Goal: Transaction & Acquisition: Purchase product/service

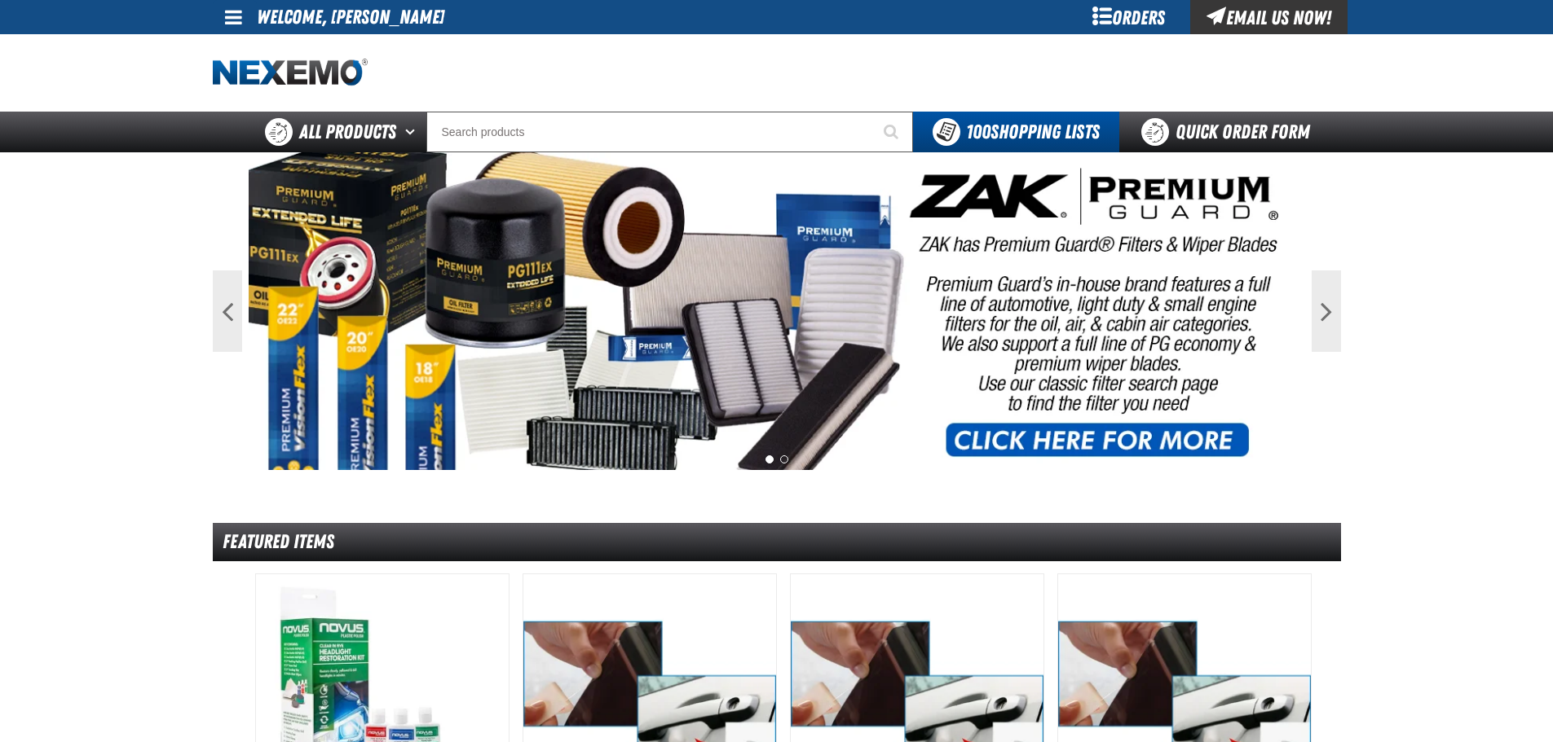
click at [1132, 17] on div "Orders" at bounding box center [1129, 17] width 122 height 34
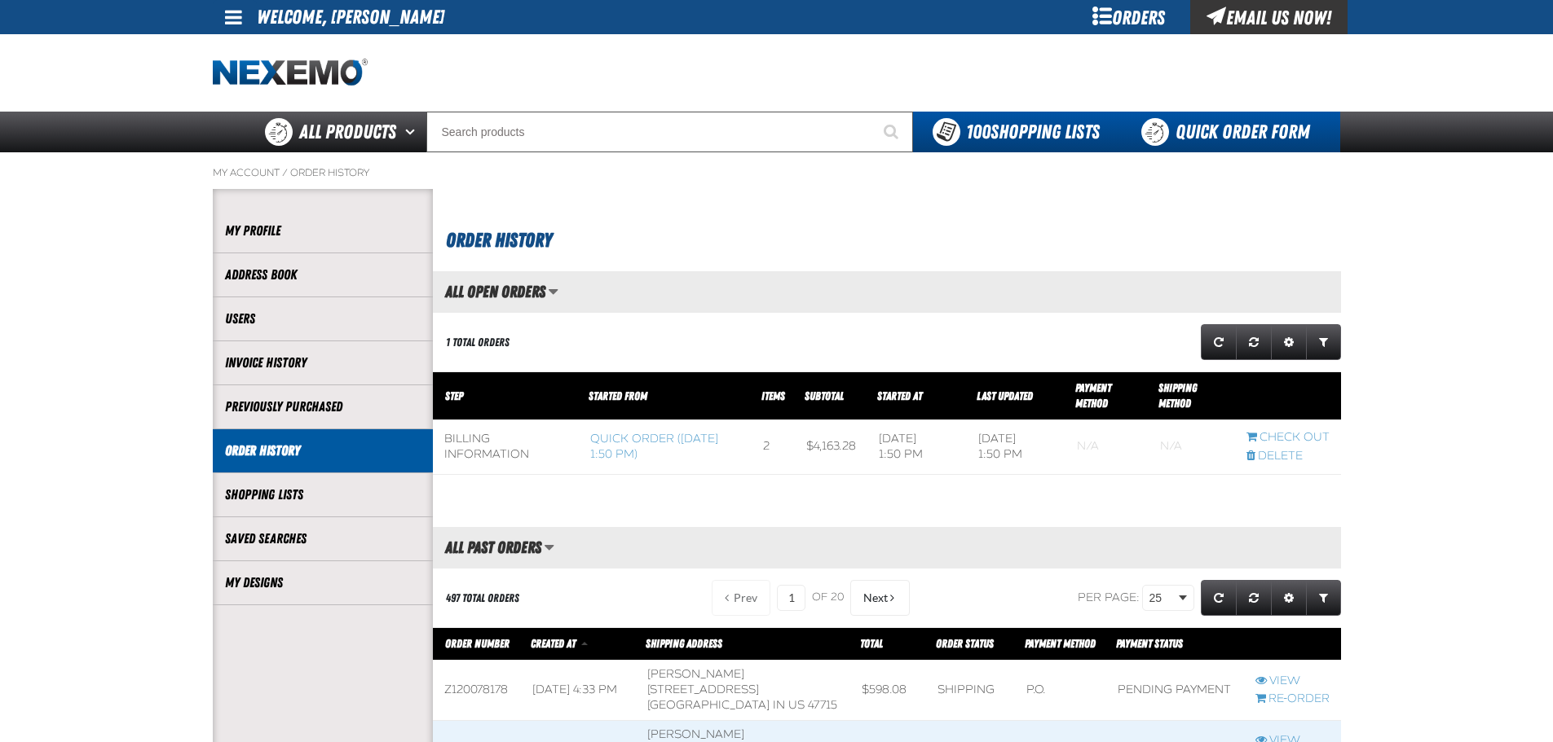
scroll to position [1, 1]
click at [1241, 134] on link "Quick Order Form" at bounding box center [1229, 132] width 221 height 41
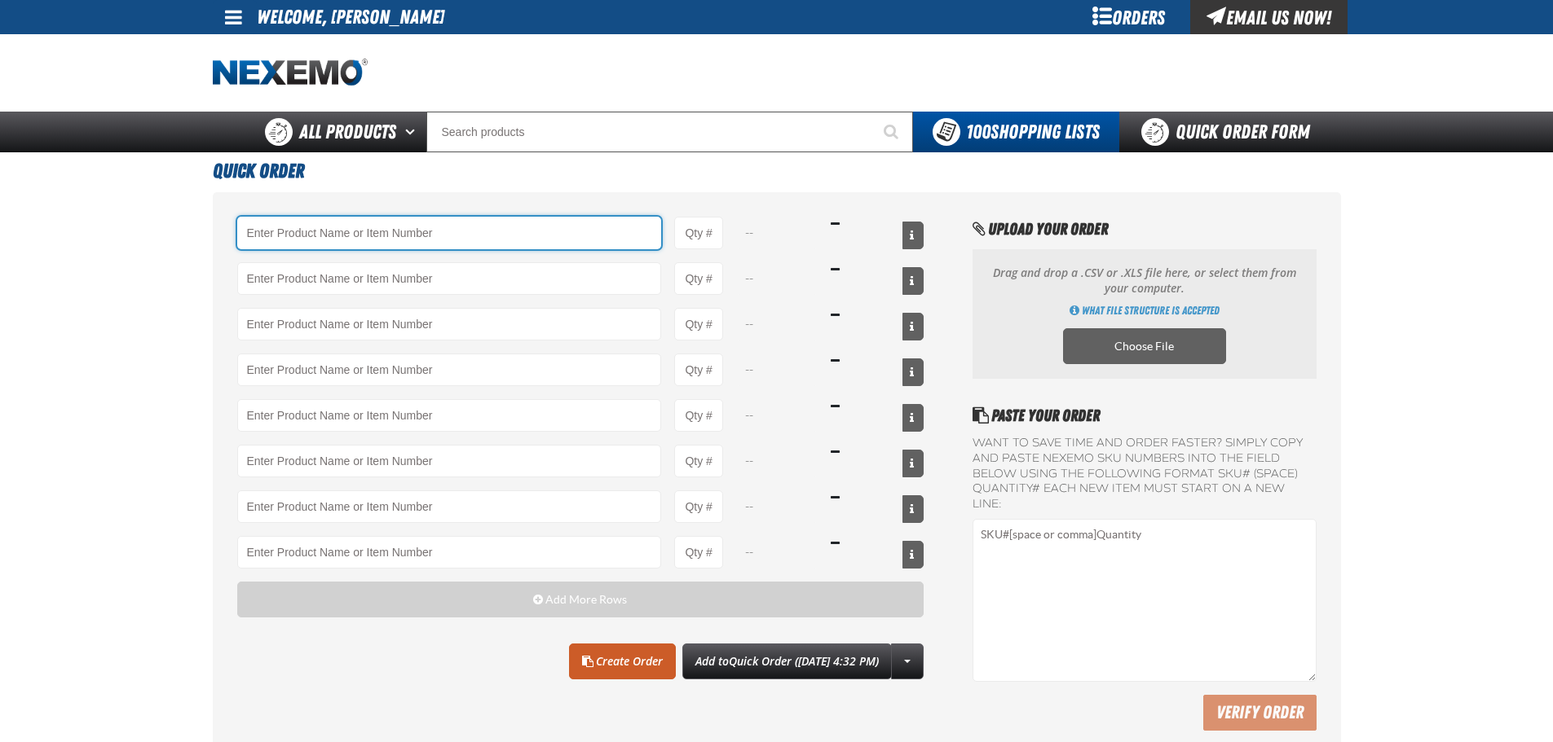
click at [358, 232] on input "Product" at bounding box center [449, 233] width 425 height 33
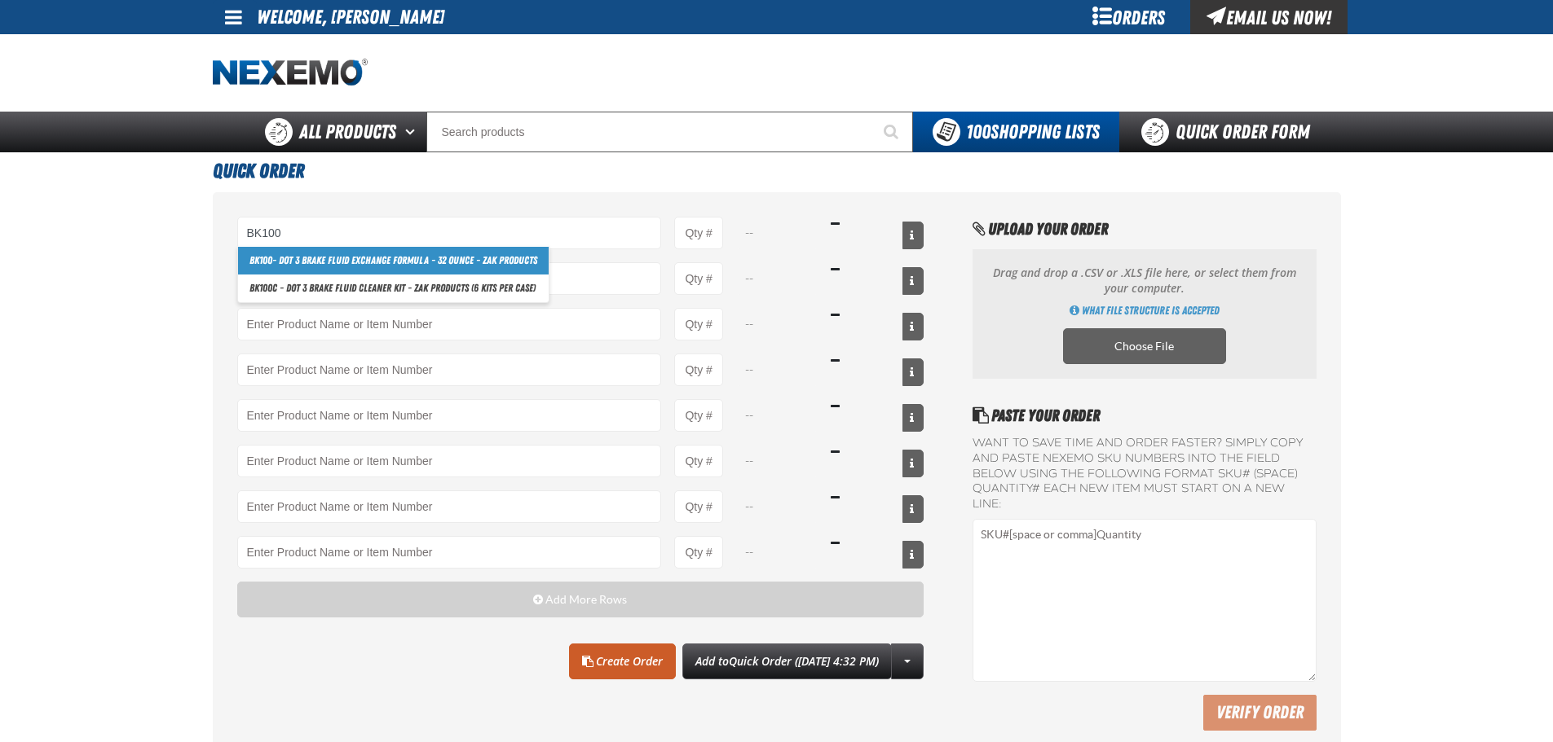
click at [490, 264] on link "BK100 - DOT 3 Brake Fluid Exchange Formula - 32 Ounce - ZAK Products" at bounding box center [393, 261] width 311 height 28
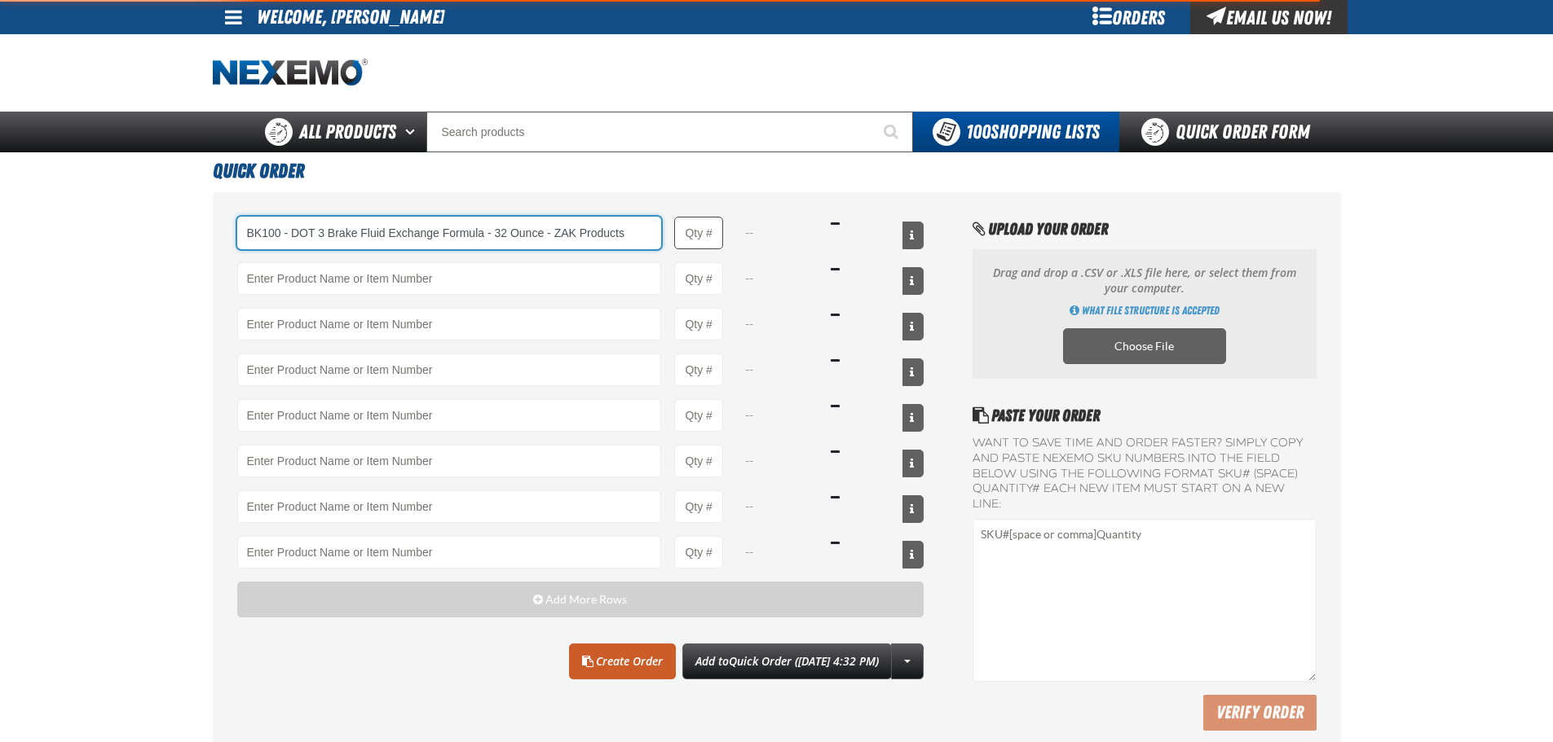
type input "BK100 - DOT 3 Brake Fluid Exchange Formula - 32 Ounce - ZAK Products"
type input "1"
select select "bottle"
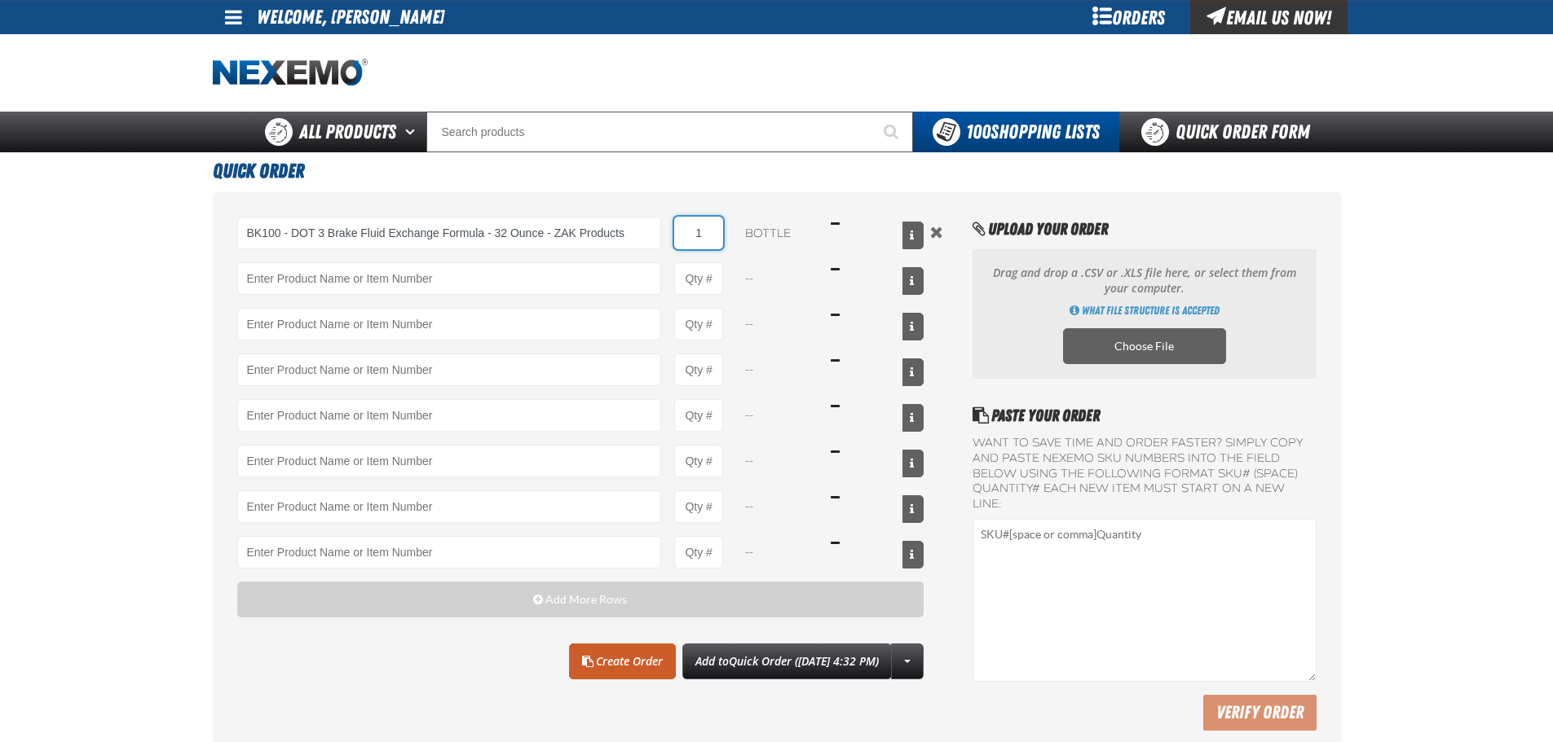
click at [703, 231] on input "1" at bounding box center [698, 233] width 49 height 33
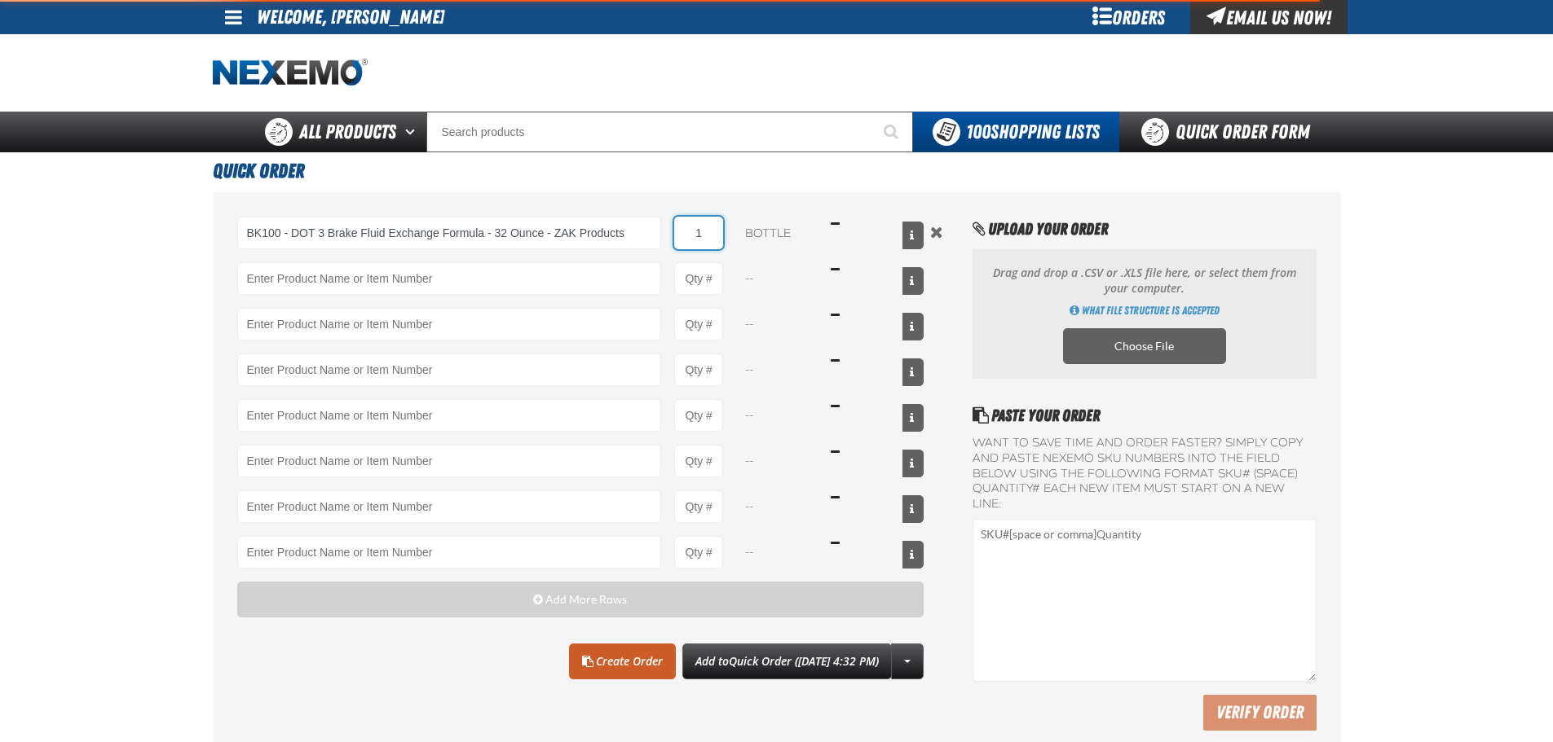
type input "BK100 - DOT 3 Brake Fluid Exchange Formula - 32 Ounce - ZAK Products"
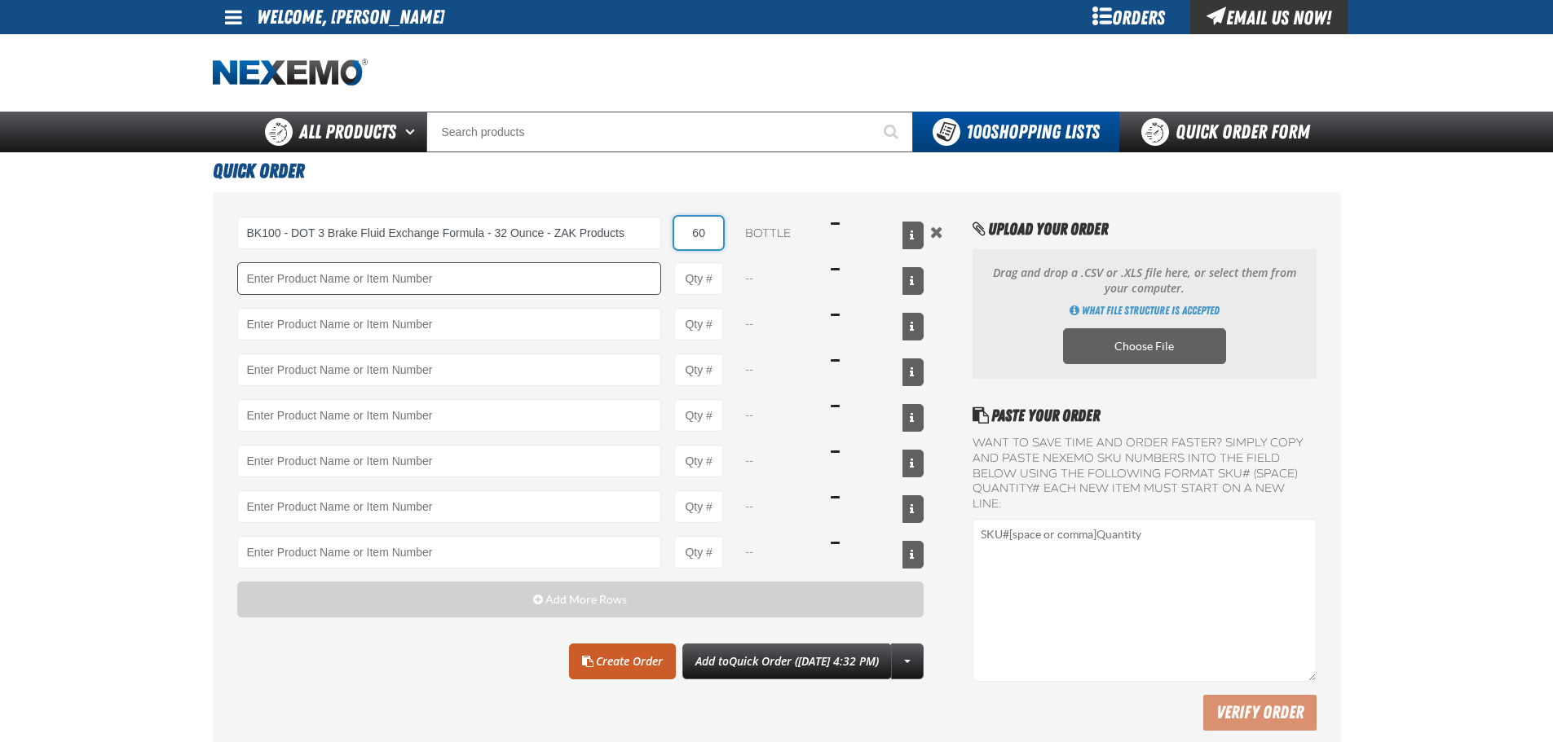
type input "60"
click at [472, 280] on input "Product" at bounding box center [449, 278] width 425 height 33
click at [352, 309] on link "F610 - Z-Tech - ZAK Products" at bounding box center [306, 307] width 137 height 28
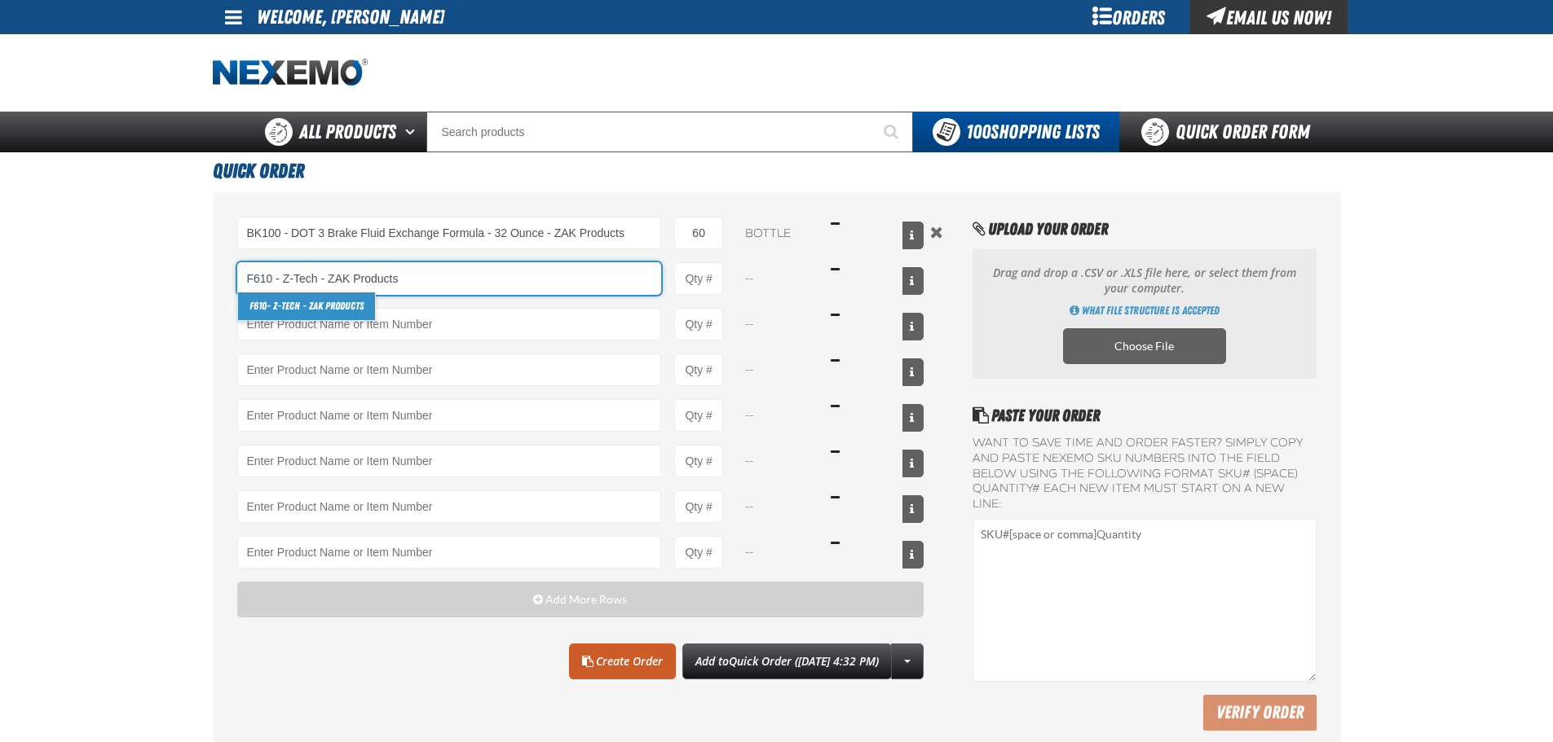
type input "F610 - Z-Tech - ZAK Products"
type input "1"
select select "bottle"
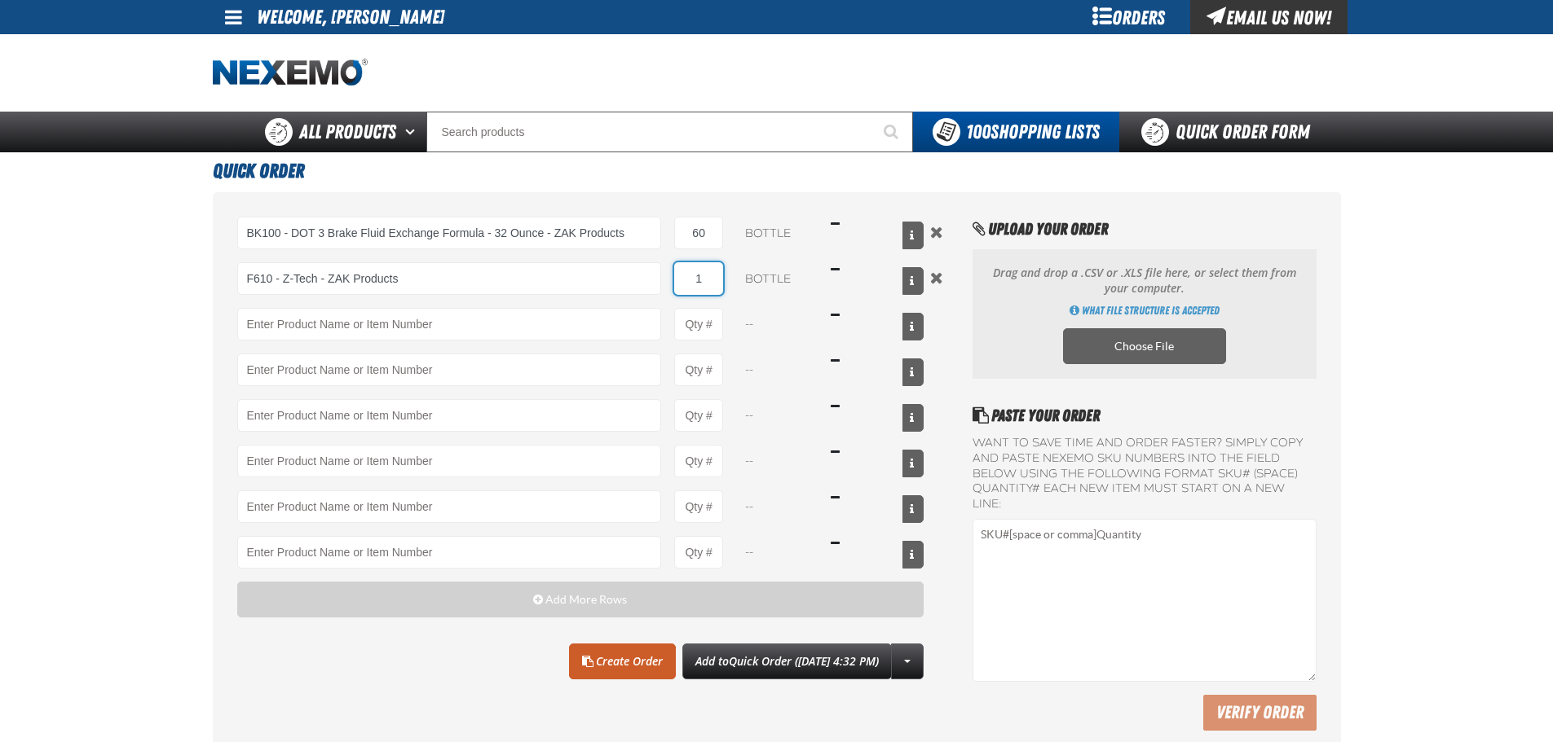
click at [706, 280] on input "1" at bounding box center [698, 278] width 49 height 33
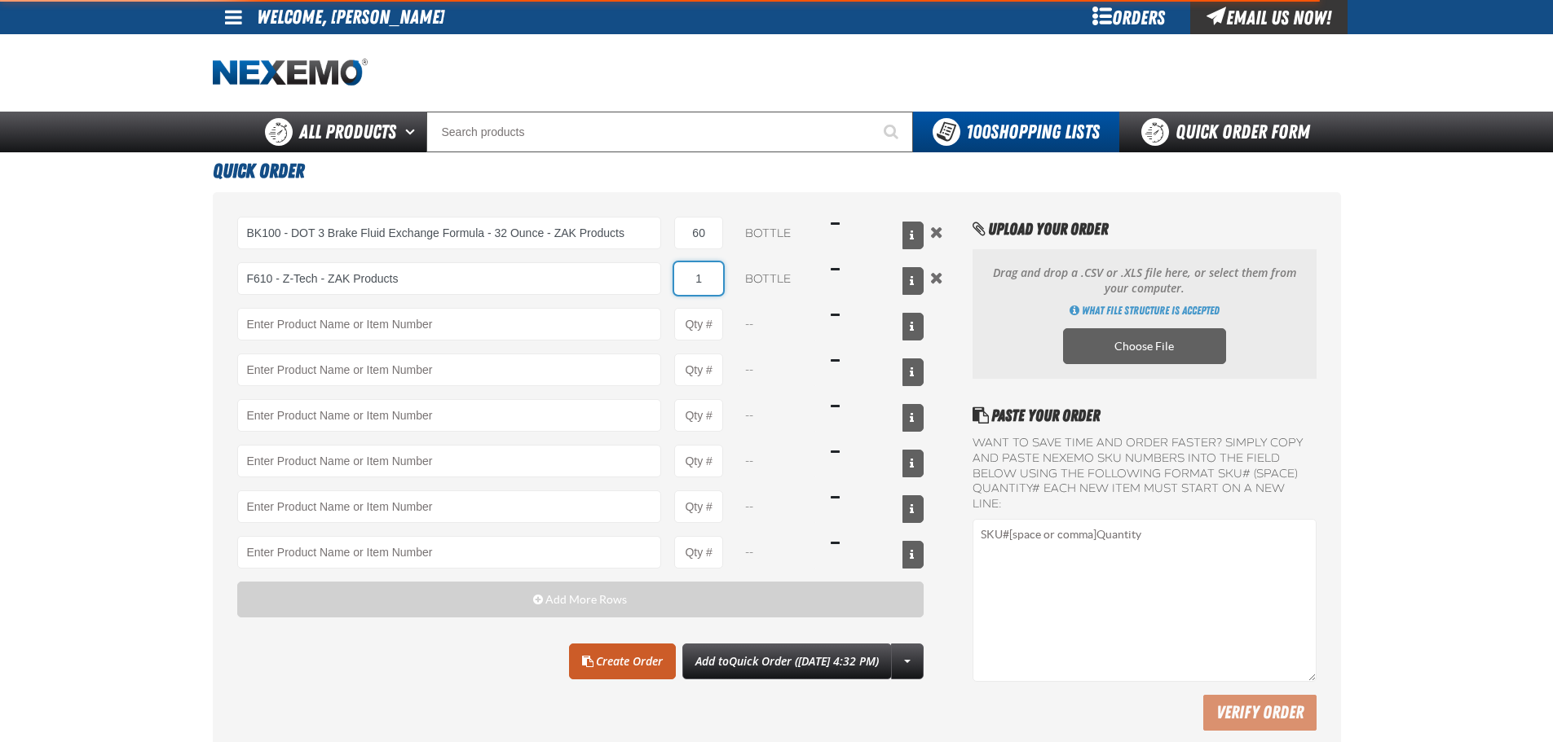
type input "F610 - Z-Tech - ZAK Products"
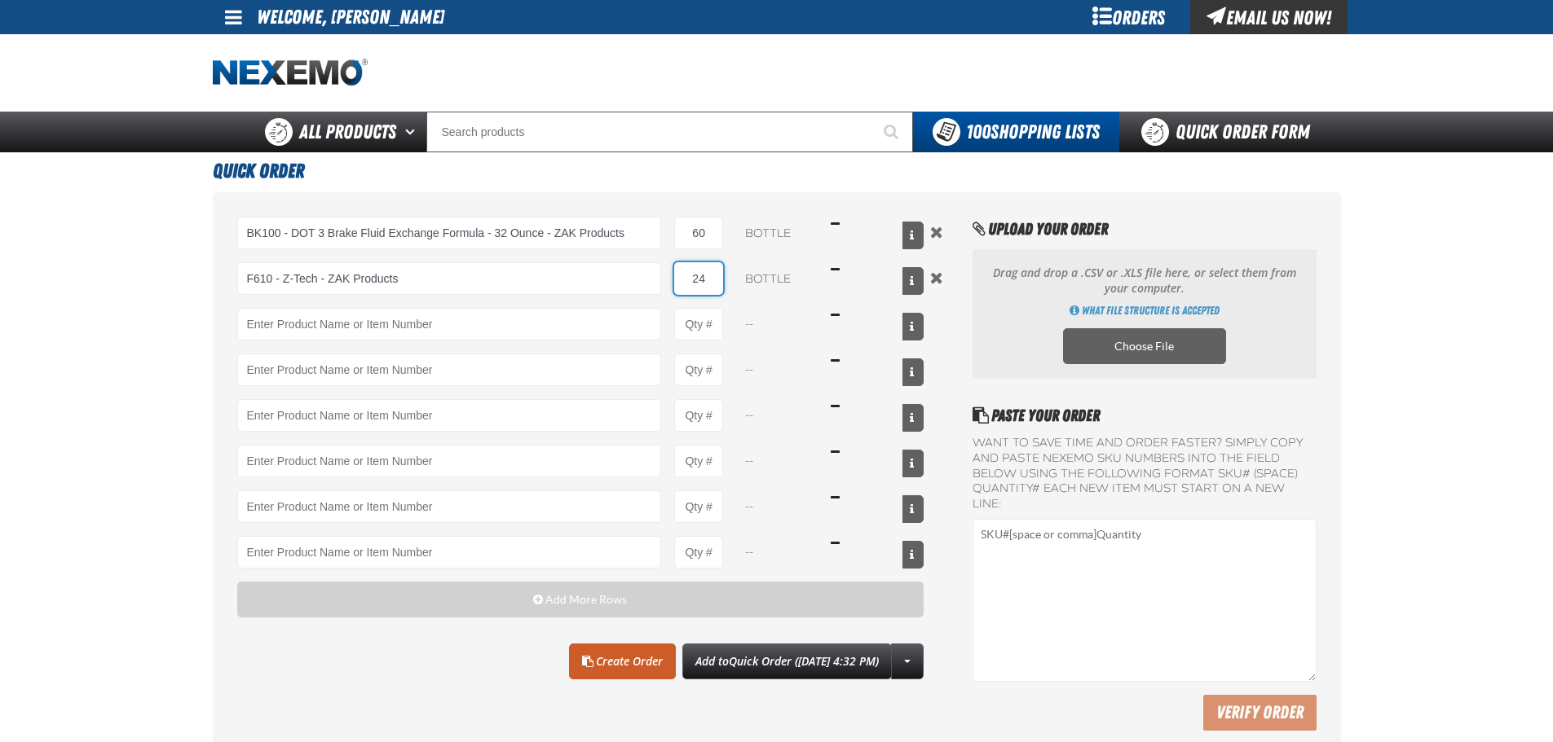
type input "24"
click at [198, 310] on main "Quick Order BK100 - DOT 3 Brake Fluid Exchange Formula - 32 Ounce - ZAK Product…" at bounding box center [776, 457] width 1553 height 611
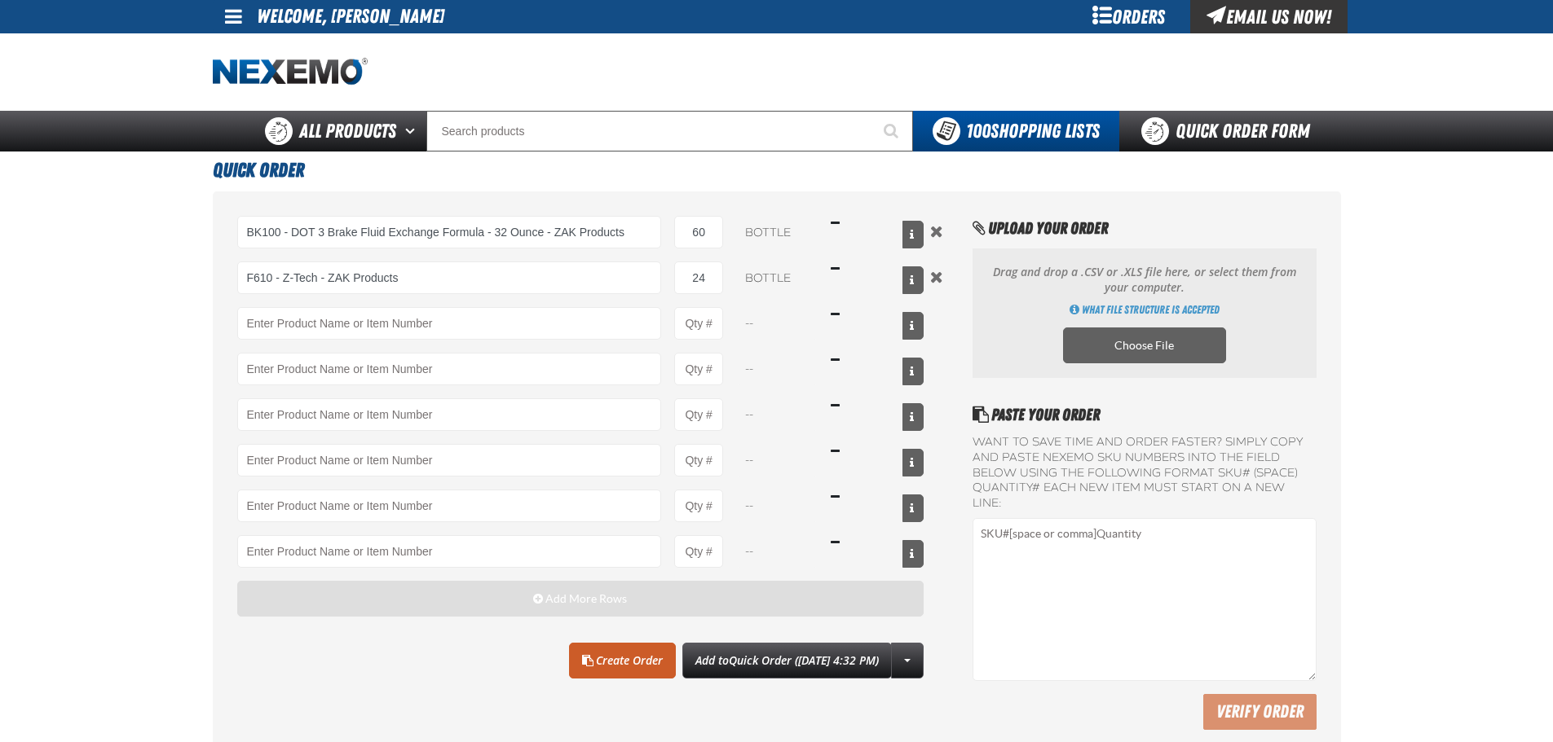
scroll to position [82, 0]
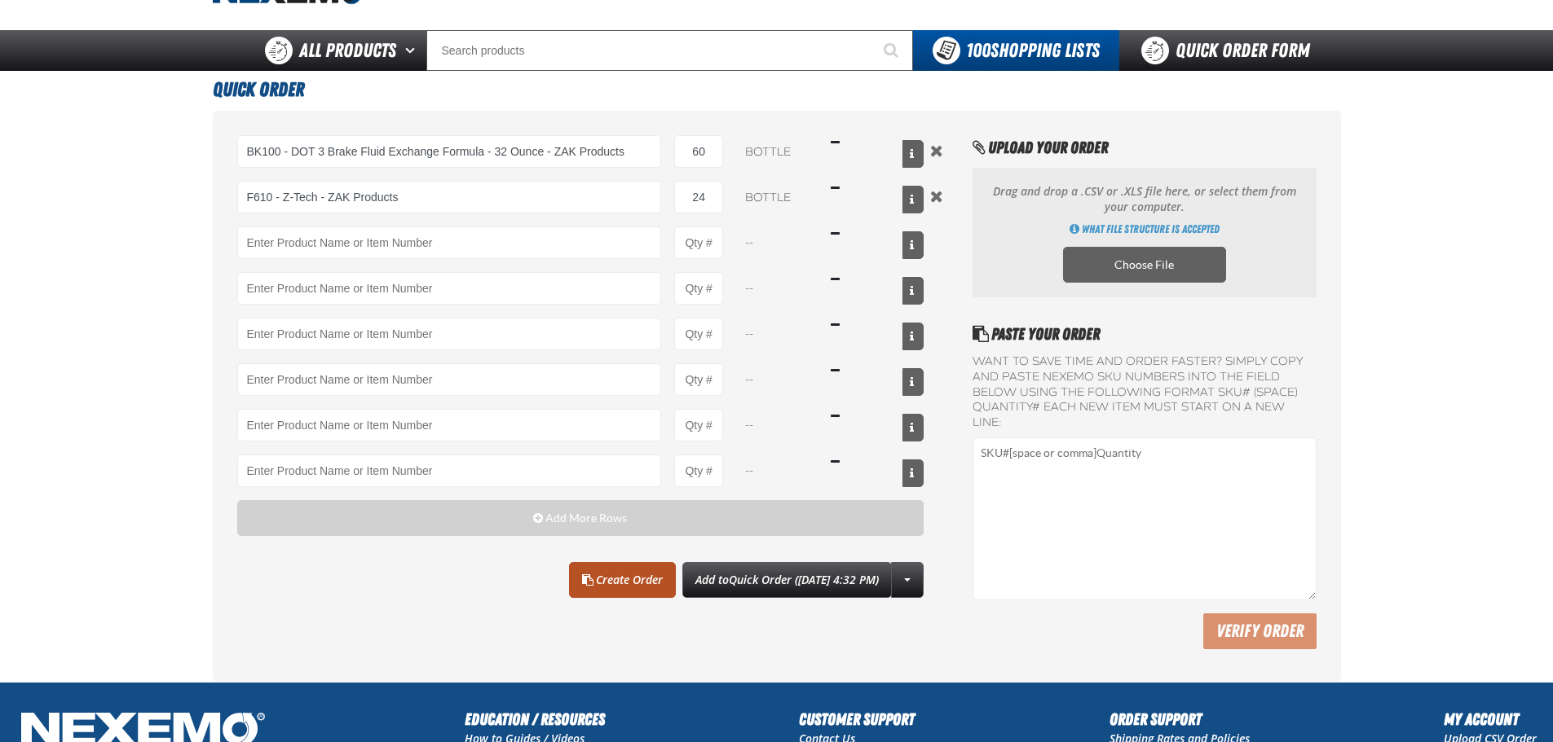
click at [584, 575] on link "Create Order" at bounding box center [622, 580] width 107 height 36
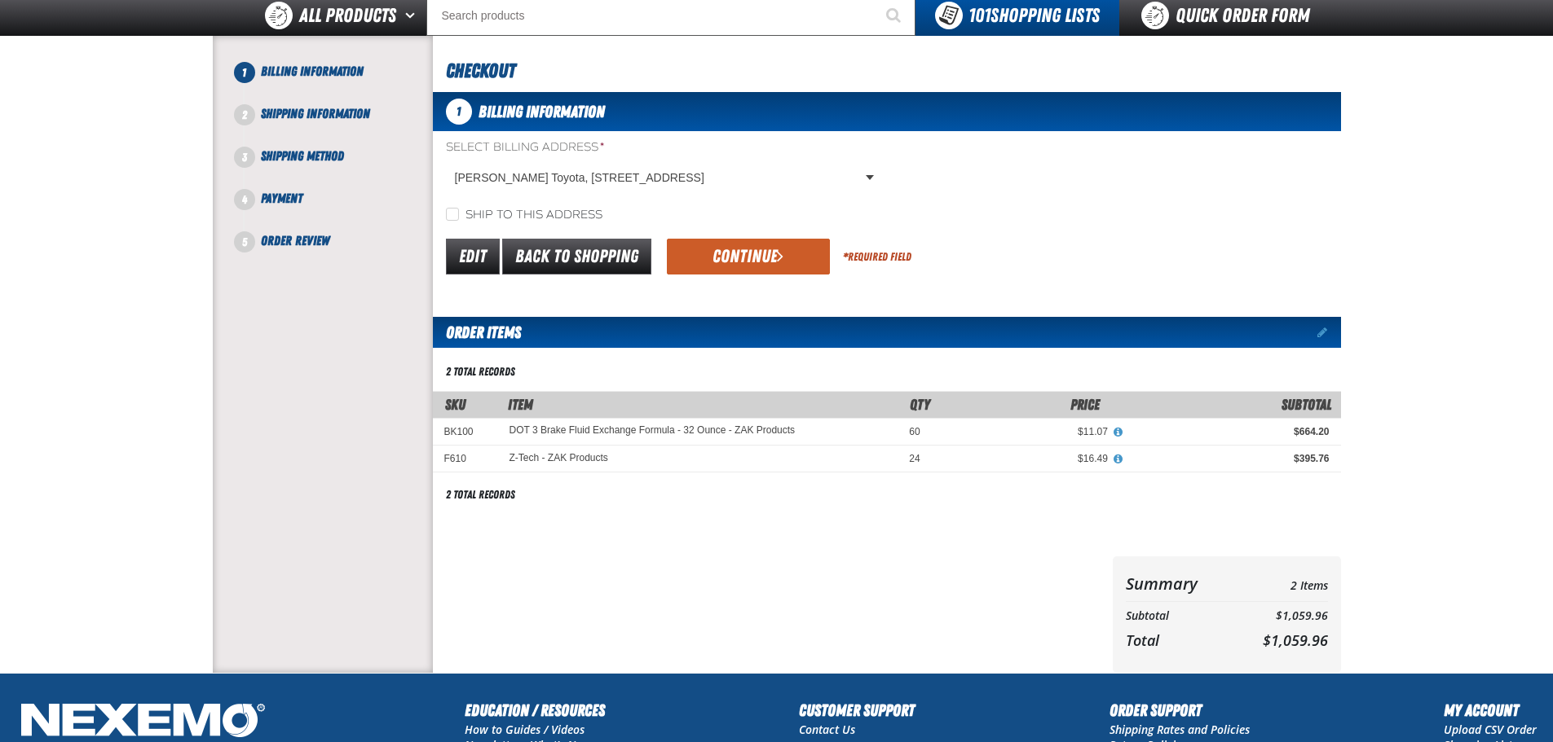
scroll to position [82, 0]
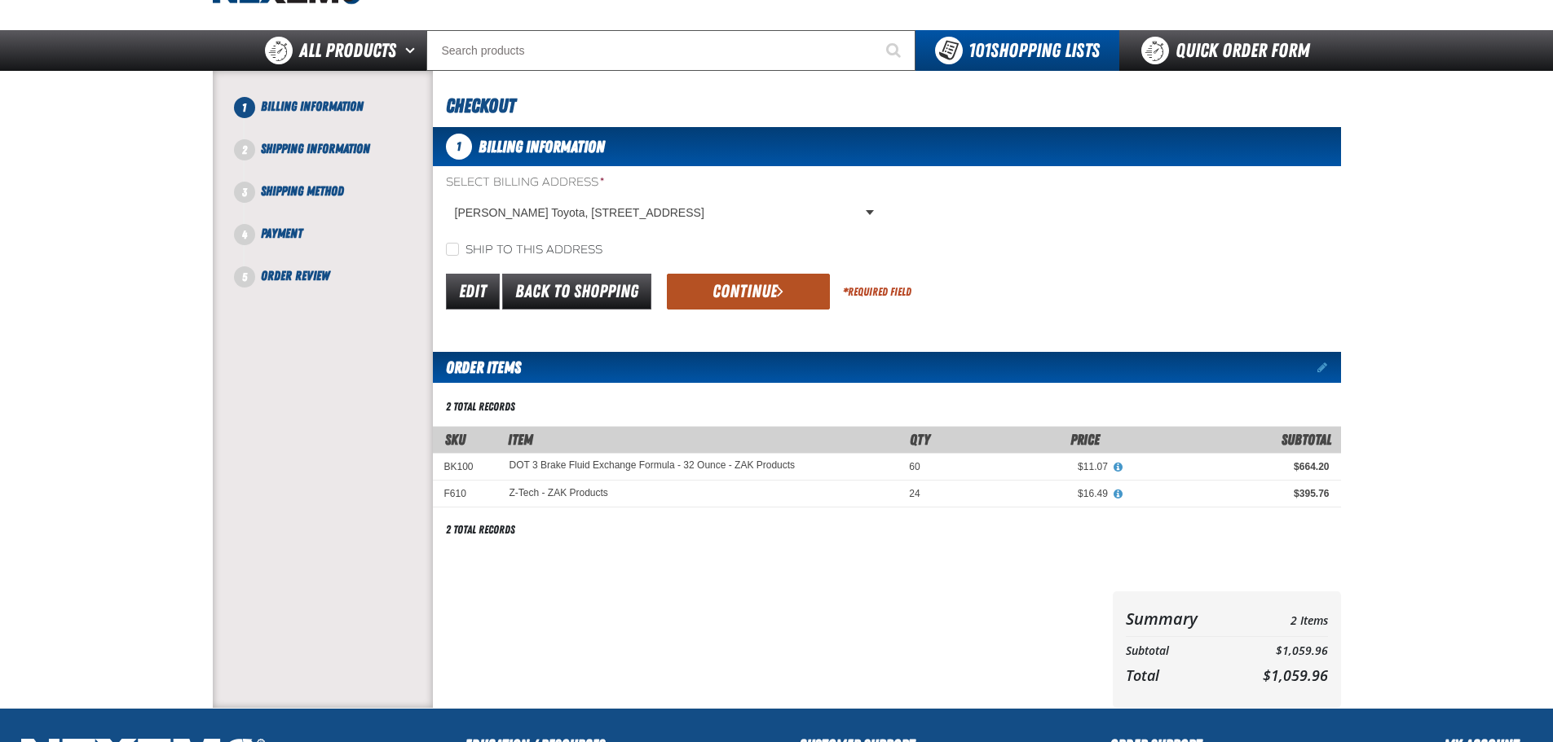
click at [753, 295] on button "Continue" at bounding box center [748, 292] width 163 height 36
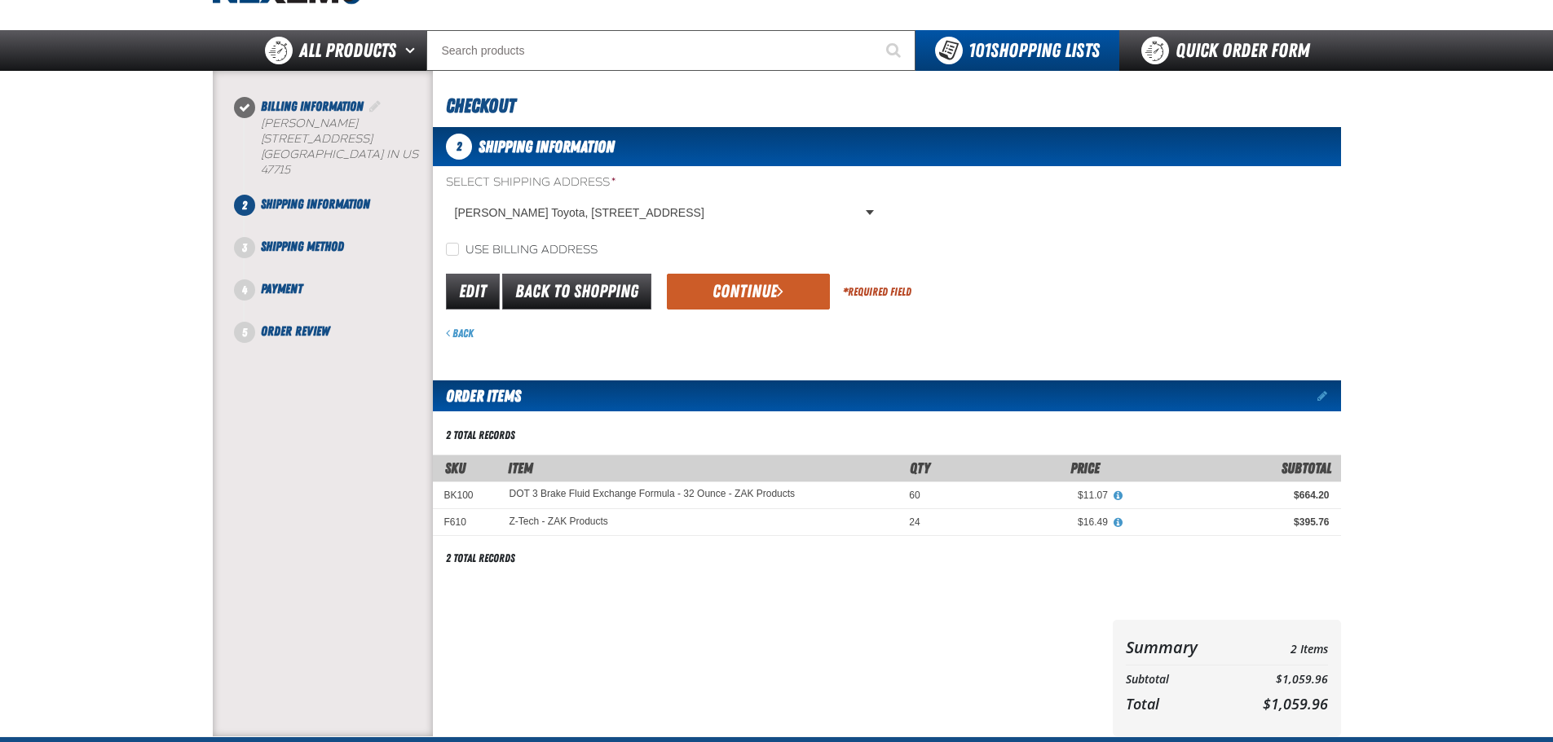
click at [750, 296] on button "Continue" at bounding box center [748, 292] width 163 height 36
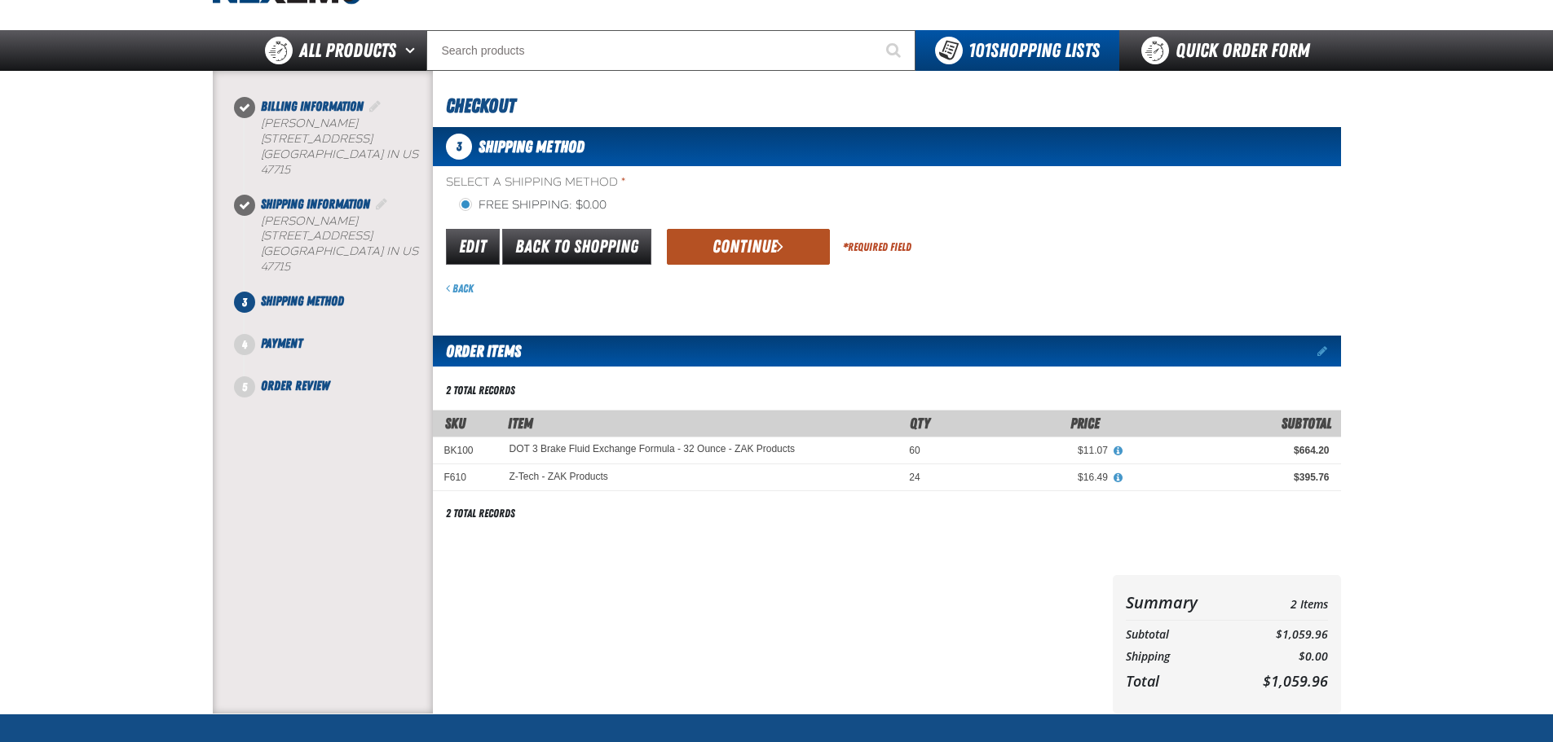
click at [738, 250] on button "Continue" at bounding box center [748, 247] width 163 height 36
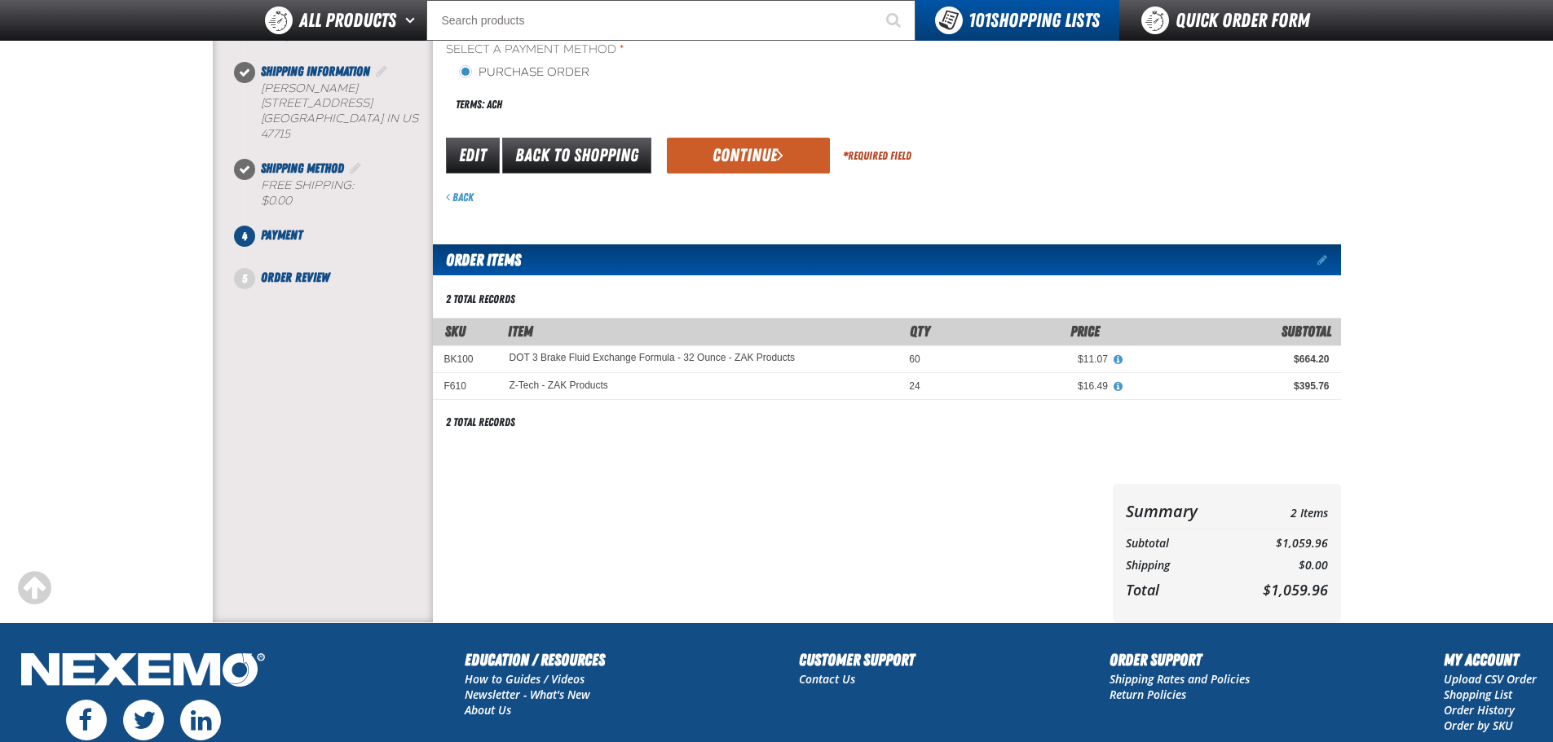
scroll to position [0, 0]
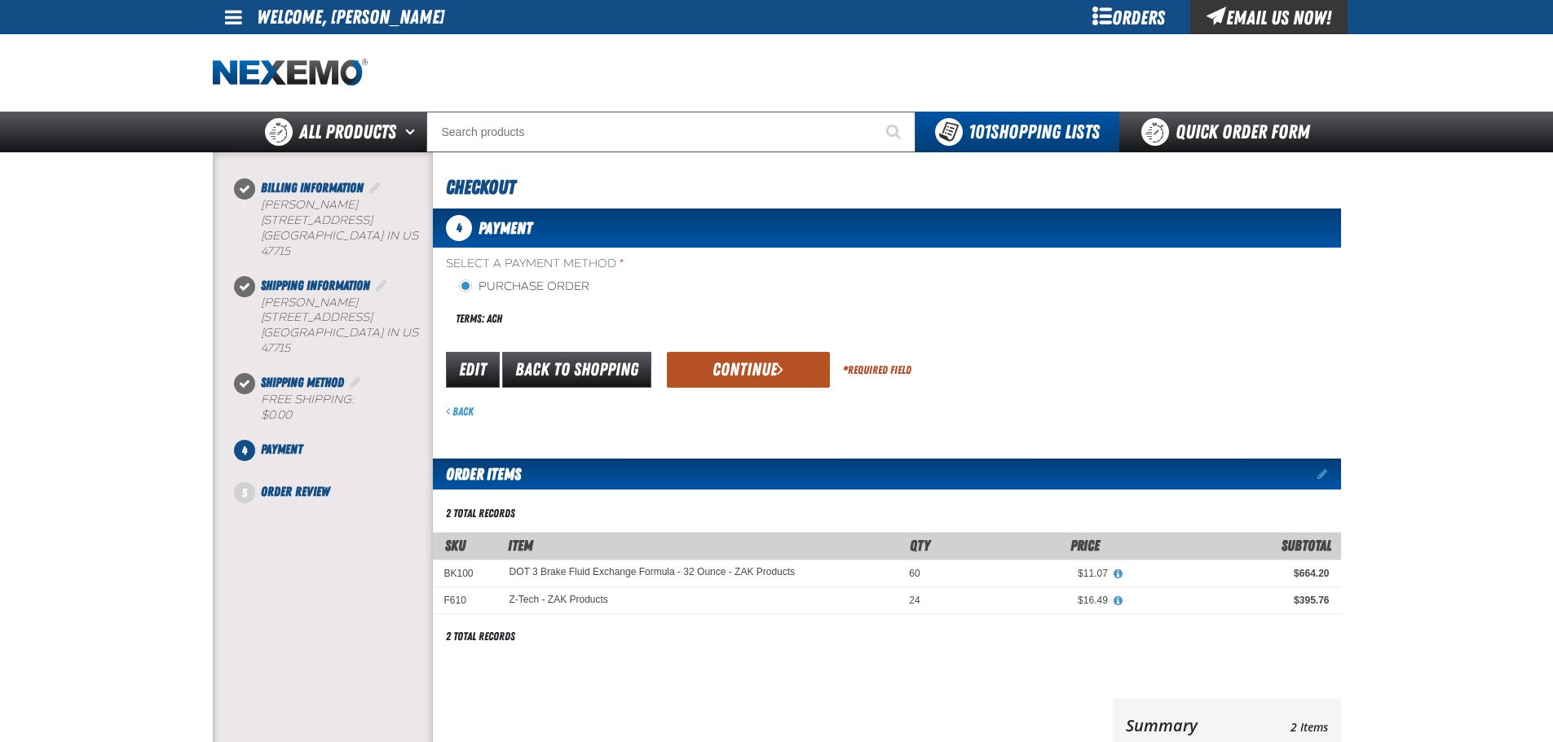
click at [737, 365] on button "Continue" at bounding box center [748, 370] width 163 height 36
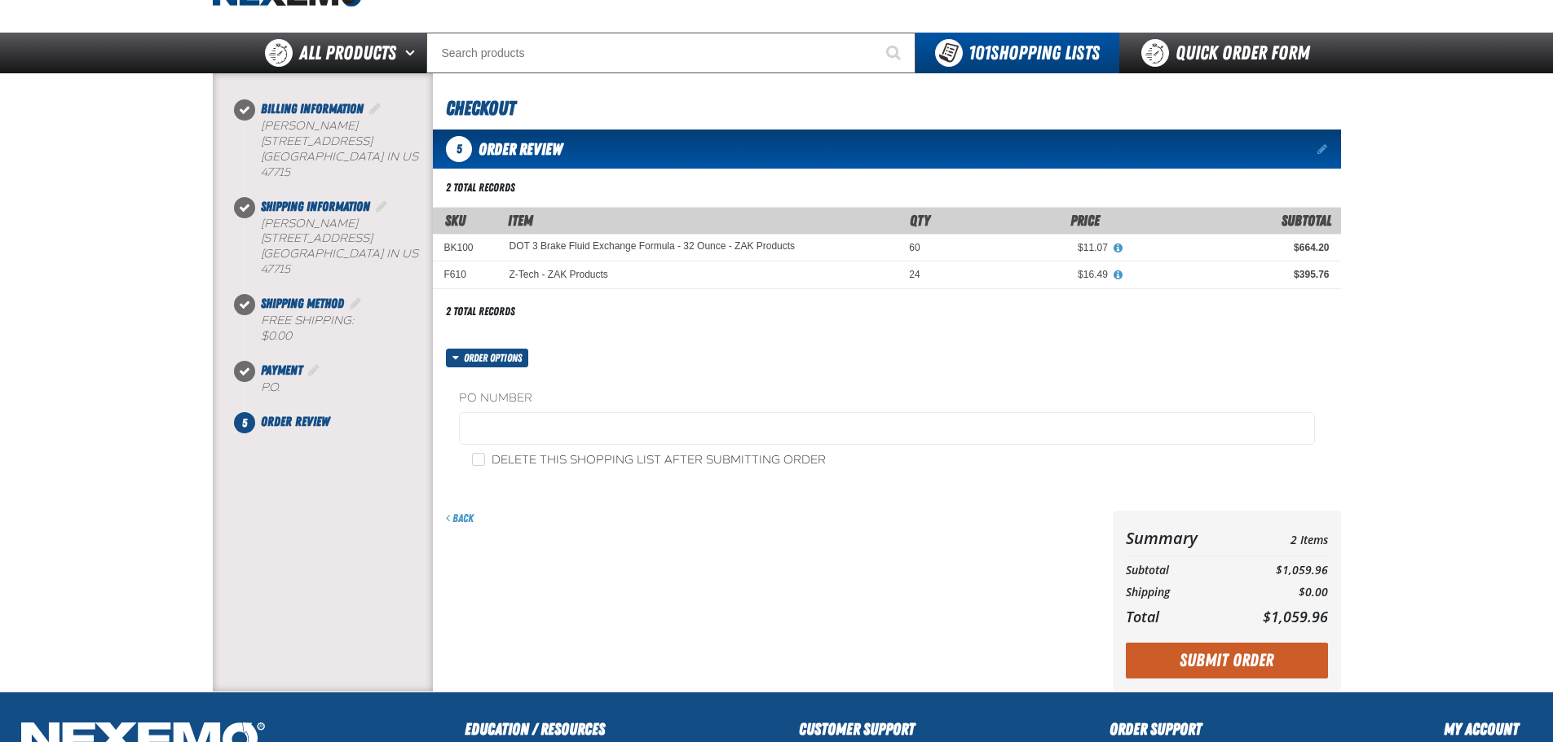
scroll to position [82, 0]
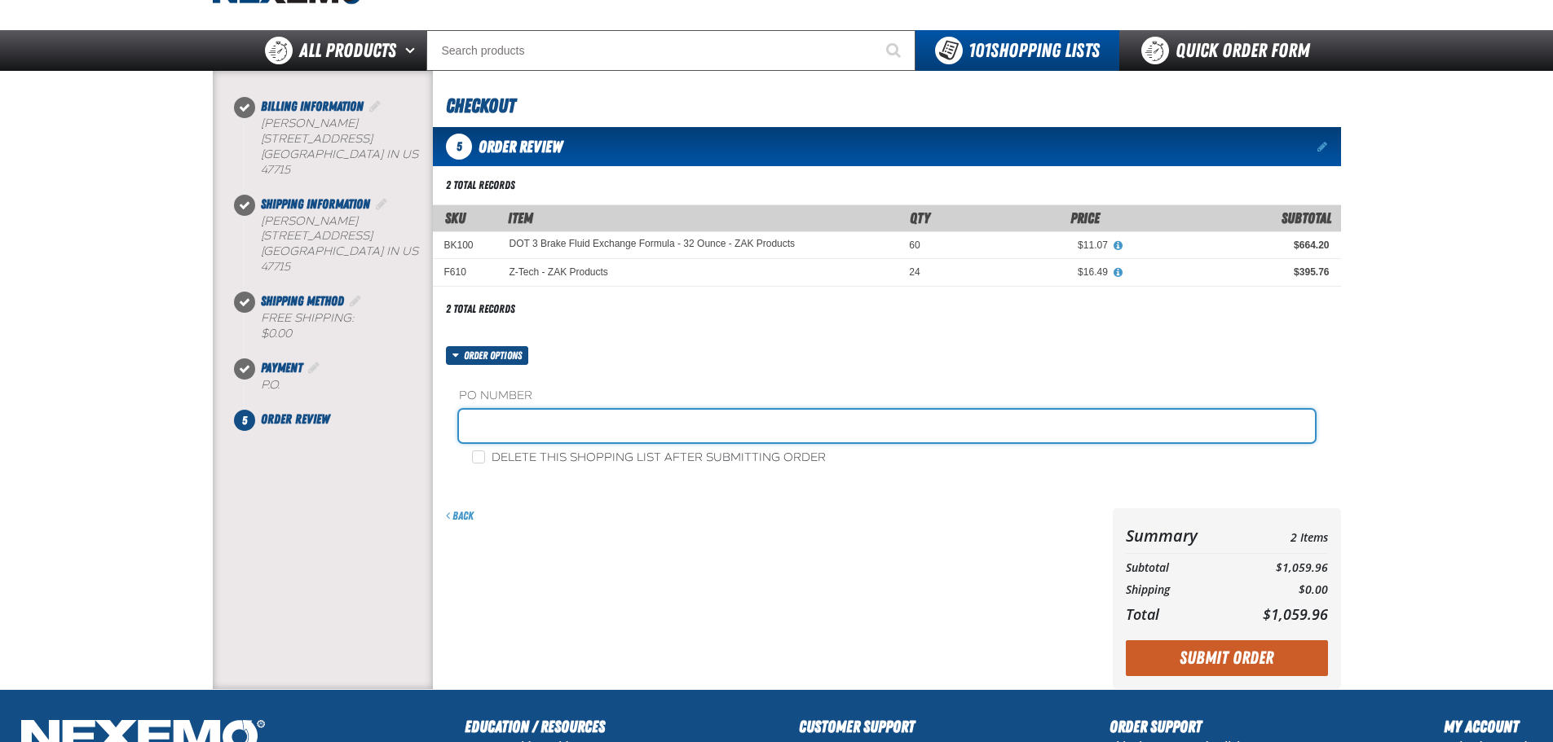
click at [595, 430] on input "text" at bounding box center [887, 426] width 856 height 33
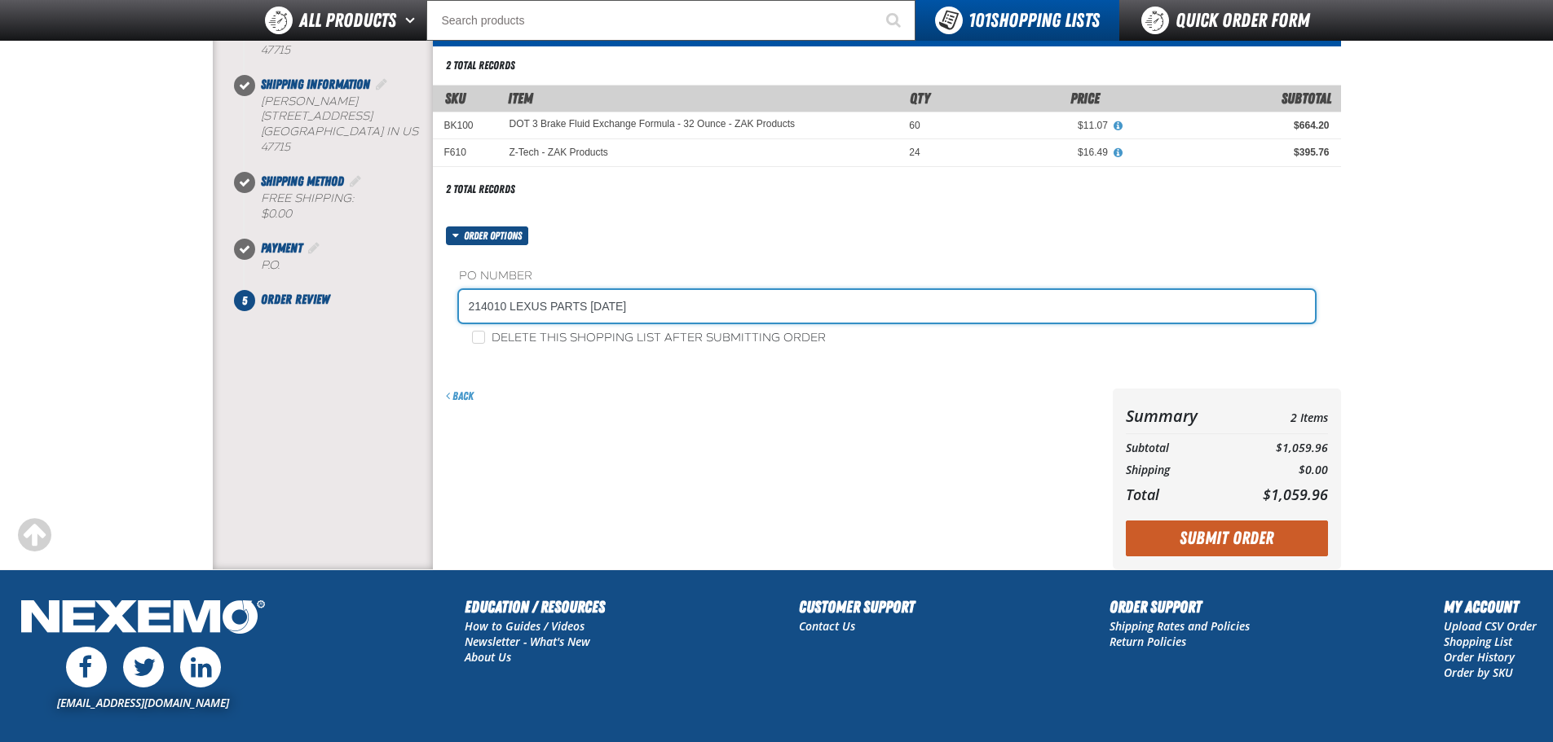
scroll to position [163, 0]
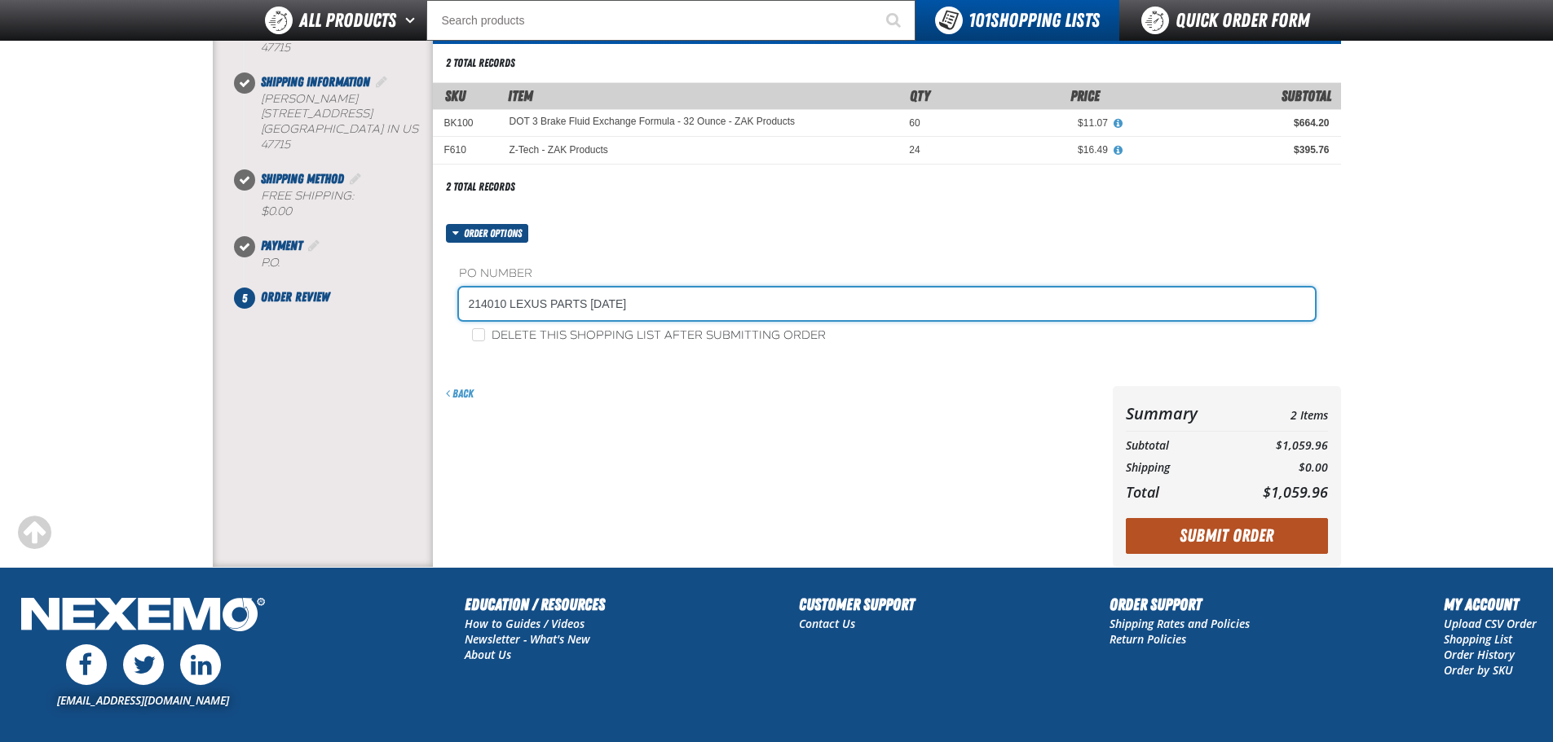
type input "214010 LEXUS PARTS 8-20-25"
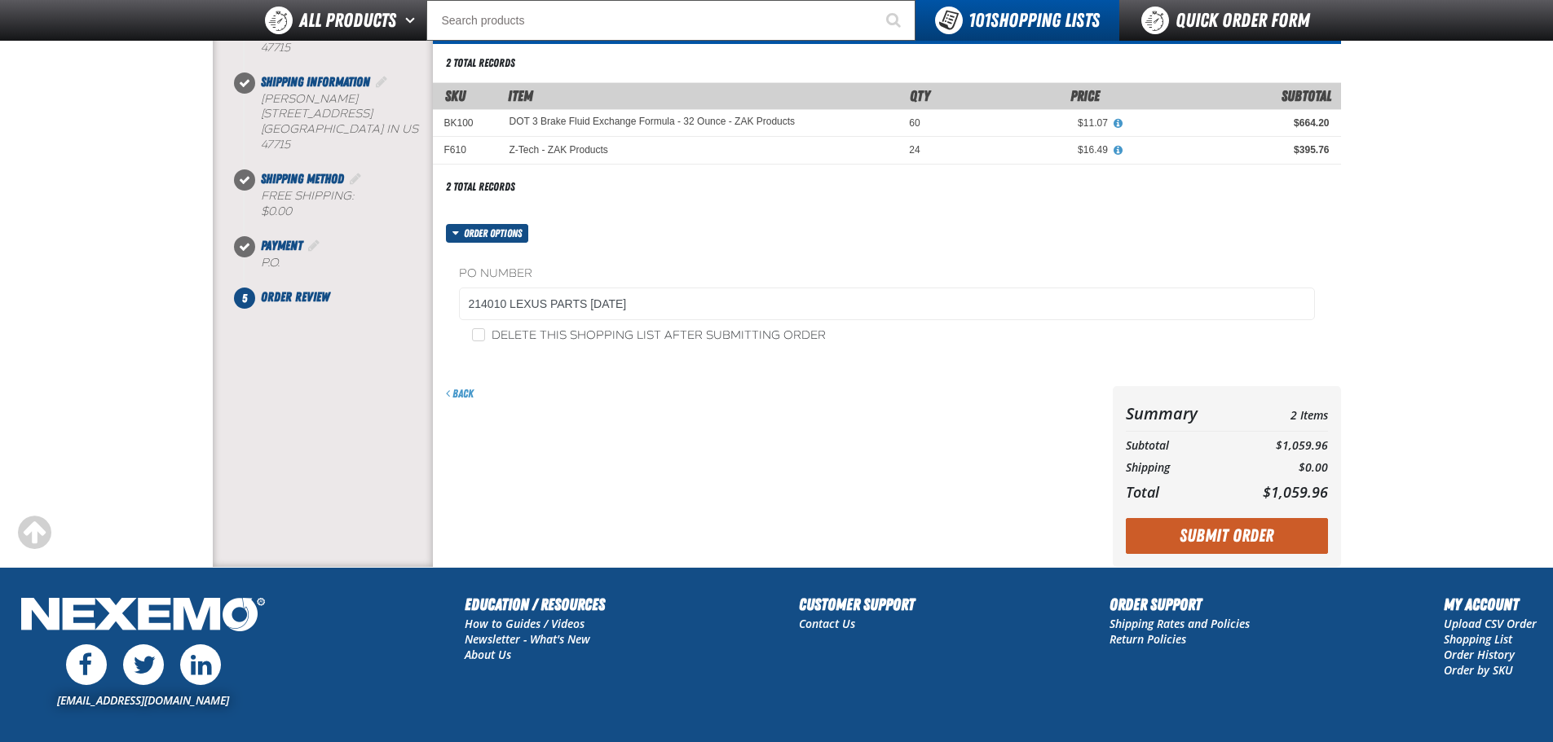
drag, startPoint x: 1200, startPoint y: 527, endPoint x: 1188, endPoint y: 527, distance: 11.4
click at [1196, 527] on button "Submit Order" at bounding box center [1227, 536] width 202 height 36
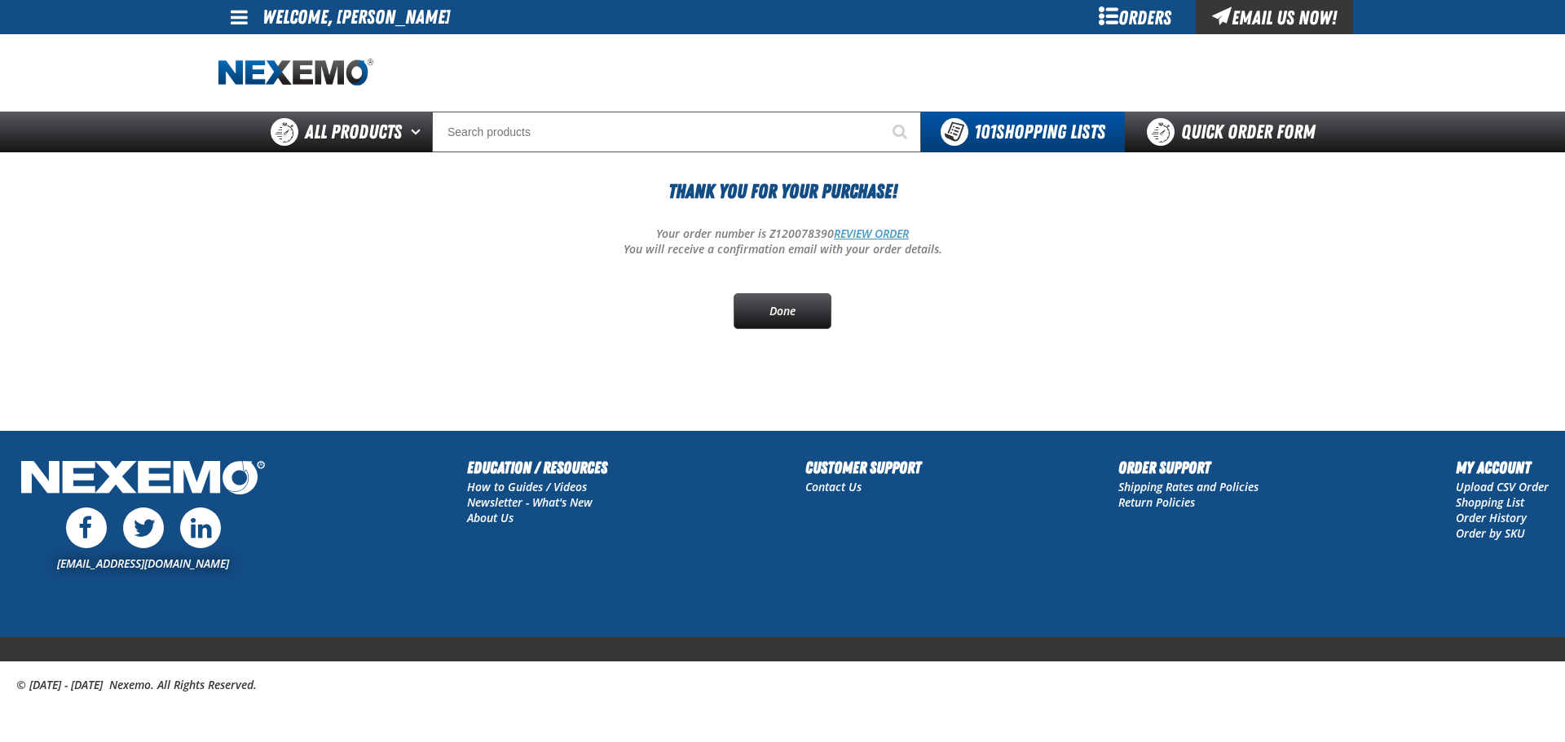
click at [870, 233] on link "REVIEW ORDER" at bounding box center [871, 233] width 75 height 15
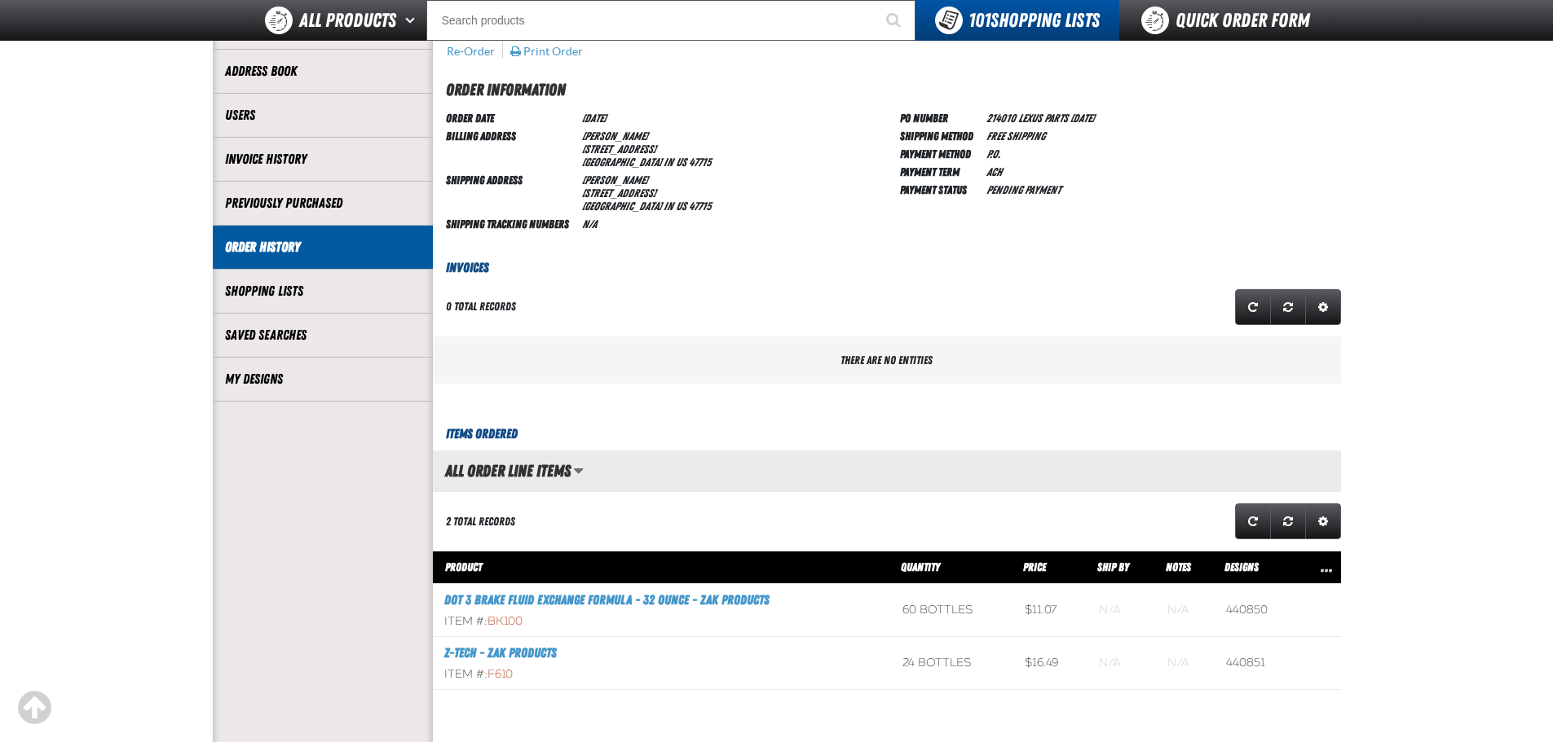
scroll to position [1, 1]
click at [1223, 24] on link "Quick Order Form" at bounding box center [1229, 20] width 221 height 41
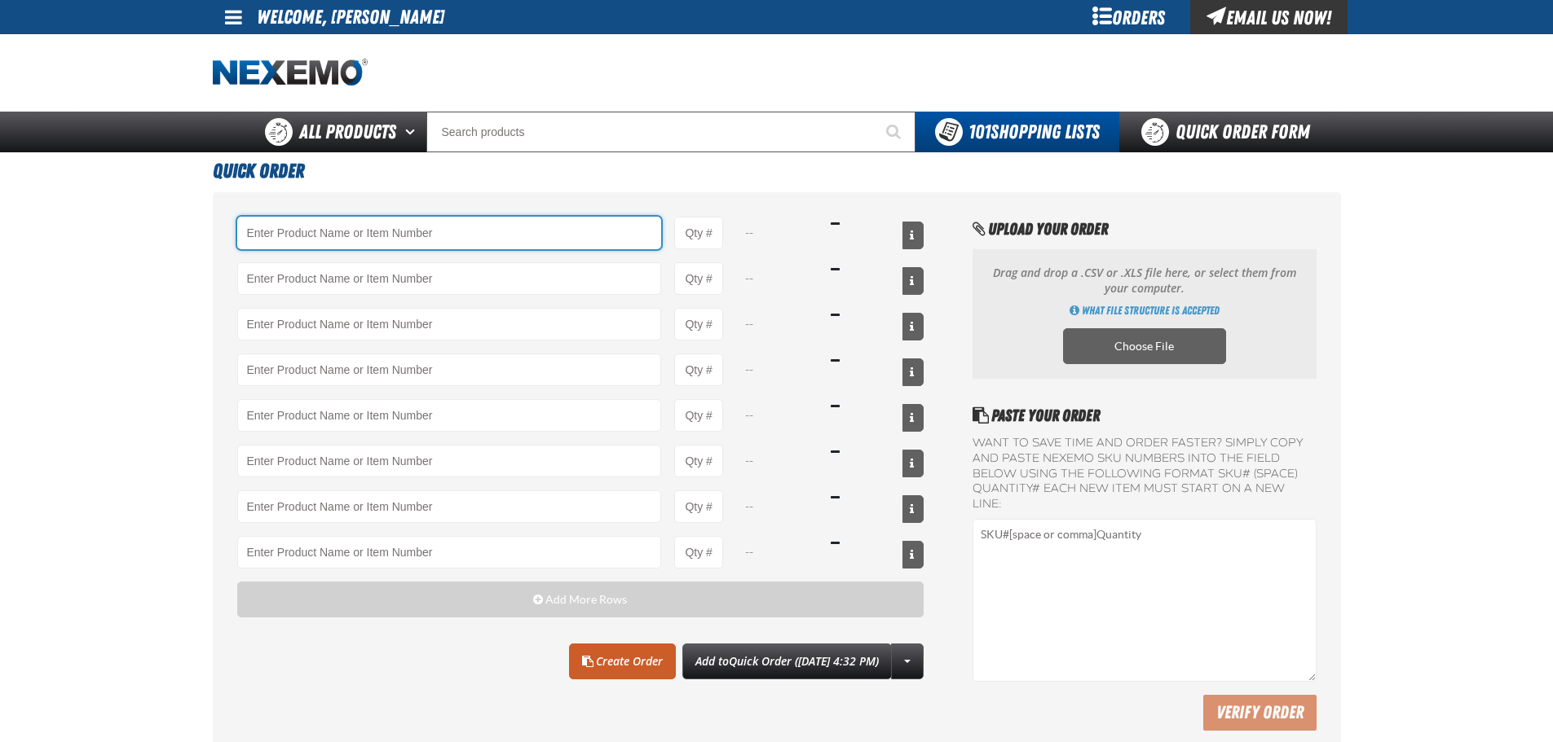
drag, startPoint x: 384, startPoint y: 221, endPoint x: 368, endPoint y: 198, distance: 28.0
click at [378, 212] on div "-- -- -- -- -- -- -- -- Add More Rows Clear All Create Order" at bounding box center [777, 477] width 1128 height 571
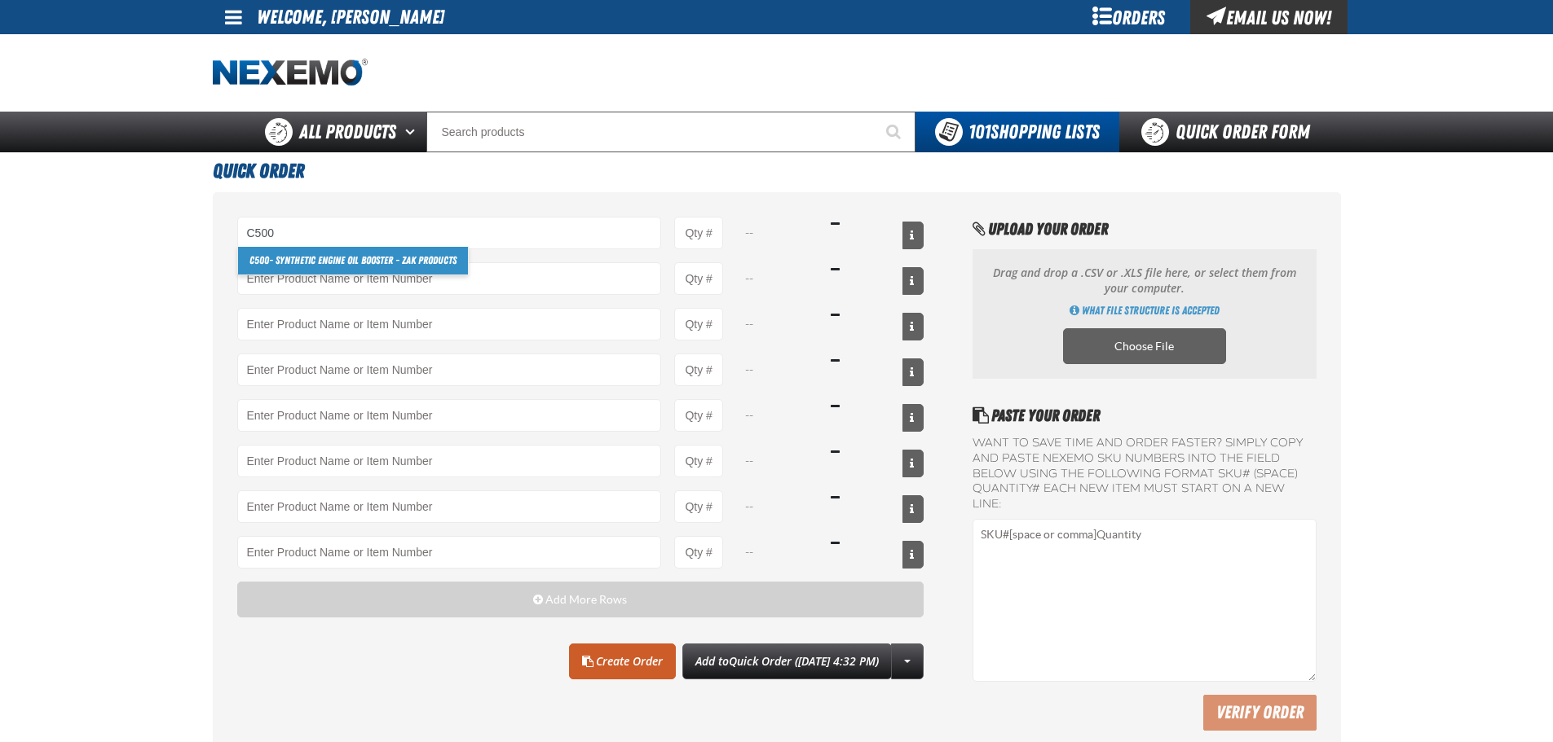
click at [378, 263] on link "C500 - Synthetic Engine Oil Booster - ZAK Products" at bounding box center [353, 261] width 230 height 28
type input "C500 - Synthetic Engine Oil Booster - ZAK Products"
type input "1"
select select "bottle"
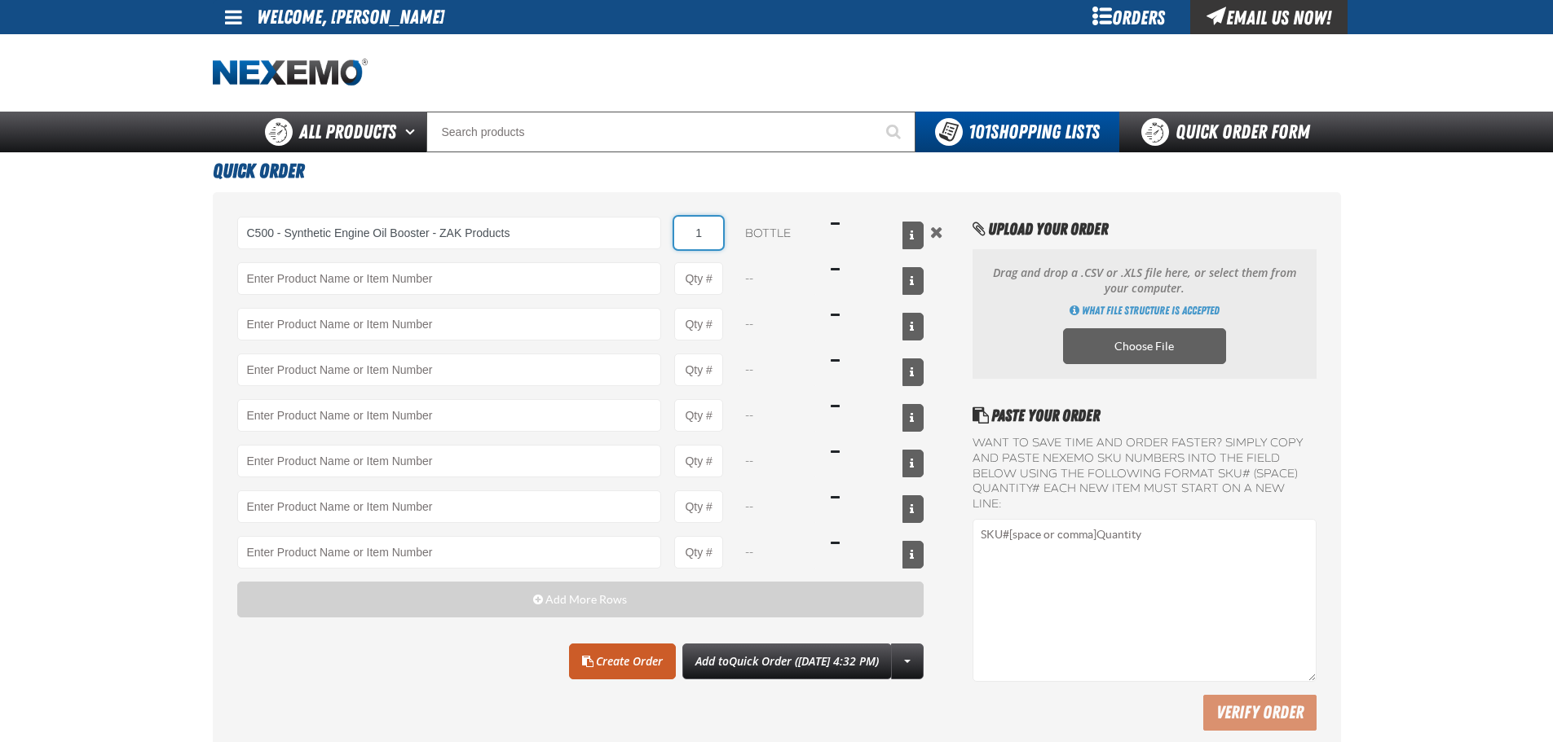
click at [713, 240] on input "1" at bounding box center [698, 233] width 49 height 33
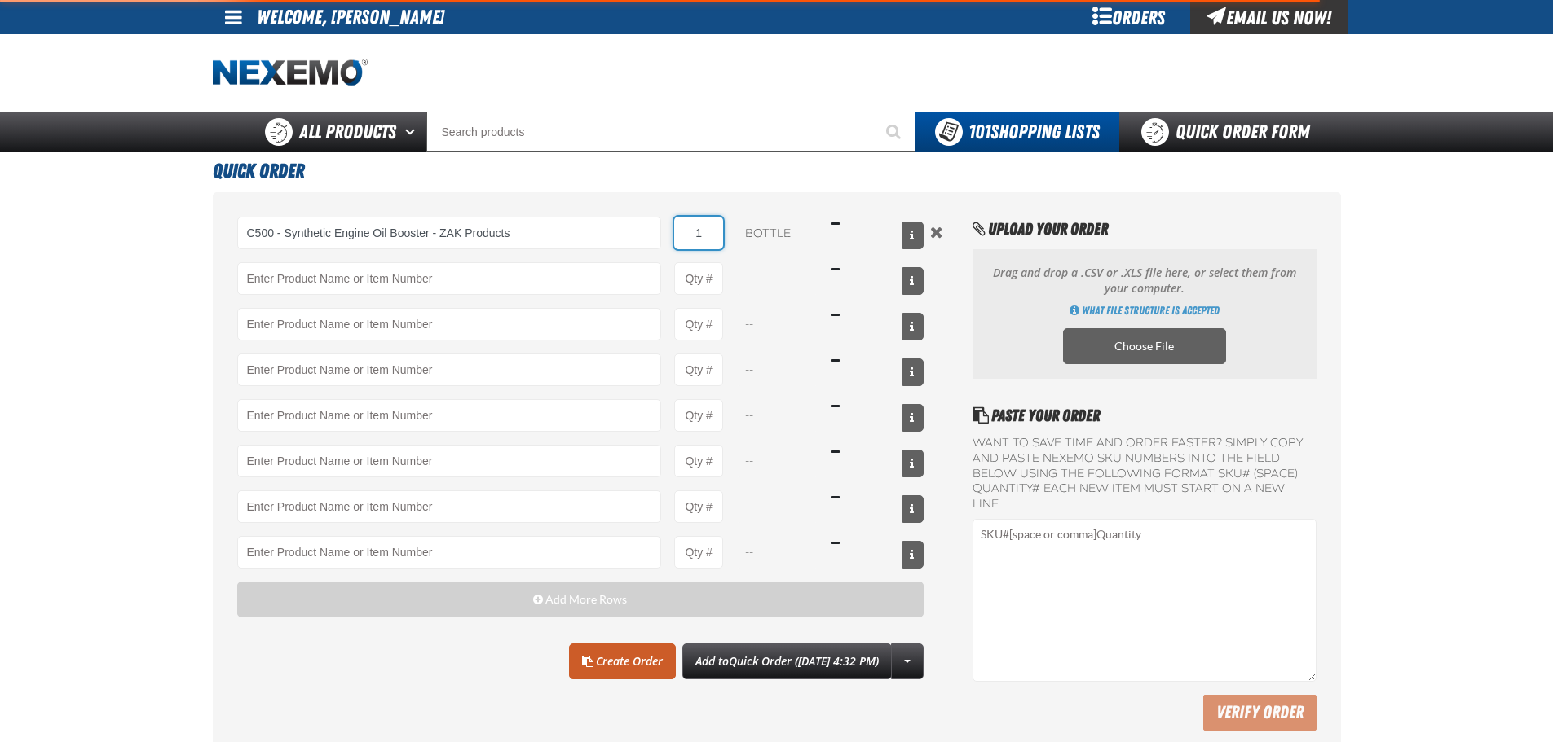
type input "C500 - Synthetic Engine Oil Booster - ZAK Products"
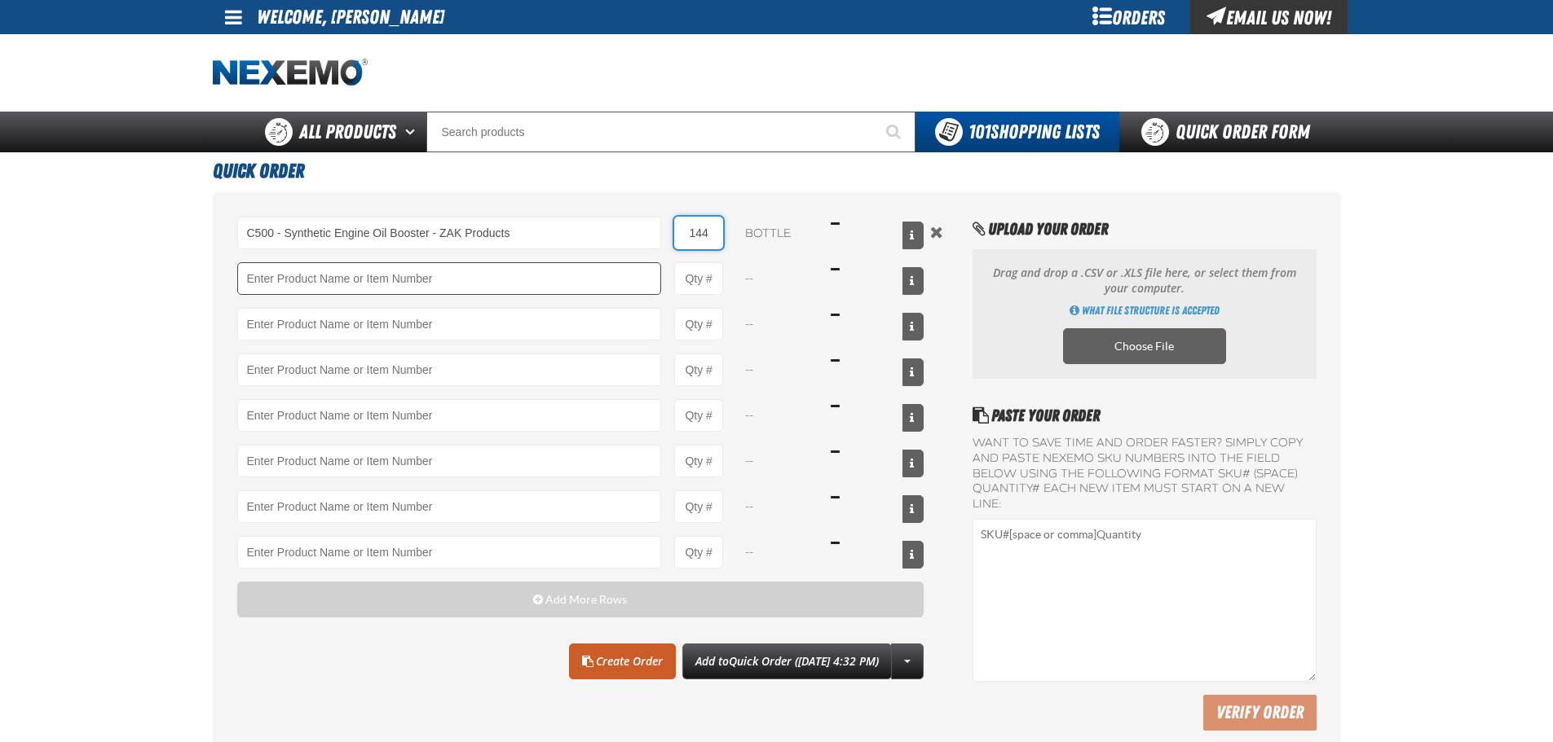
type input "144"
click at [381, 289] on input "Product" at bounding box center [449, 278] width 425 height 33
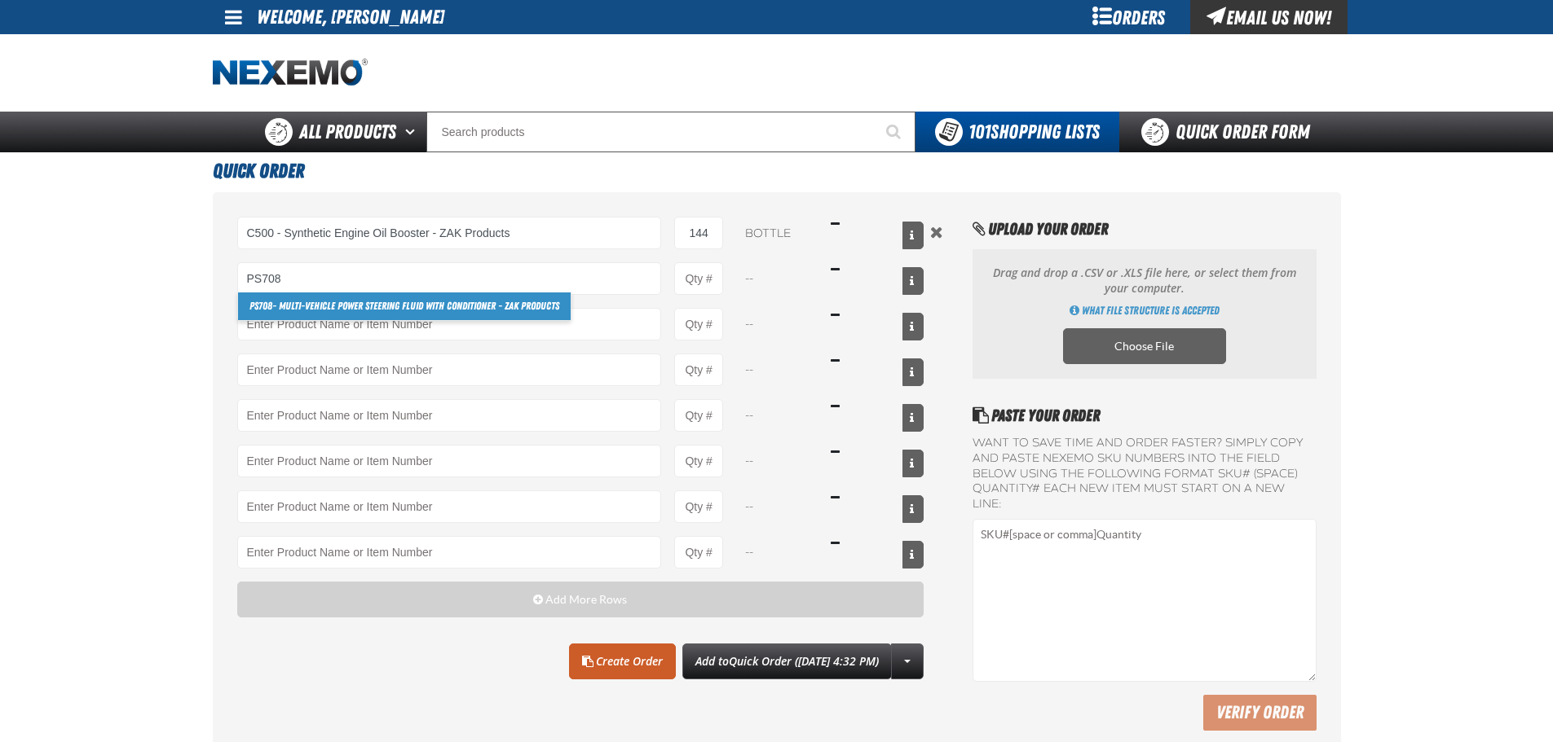
click at [355, 306] on link "PS708 - Multi-Vehicle Power Steering Fluid with Conditioner - ZAK Products" at bounding box center [404, 307] width 333 height 28
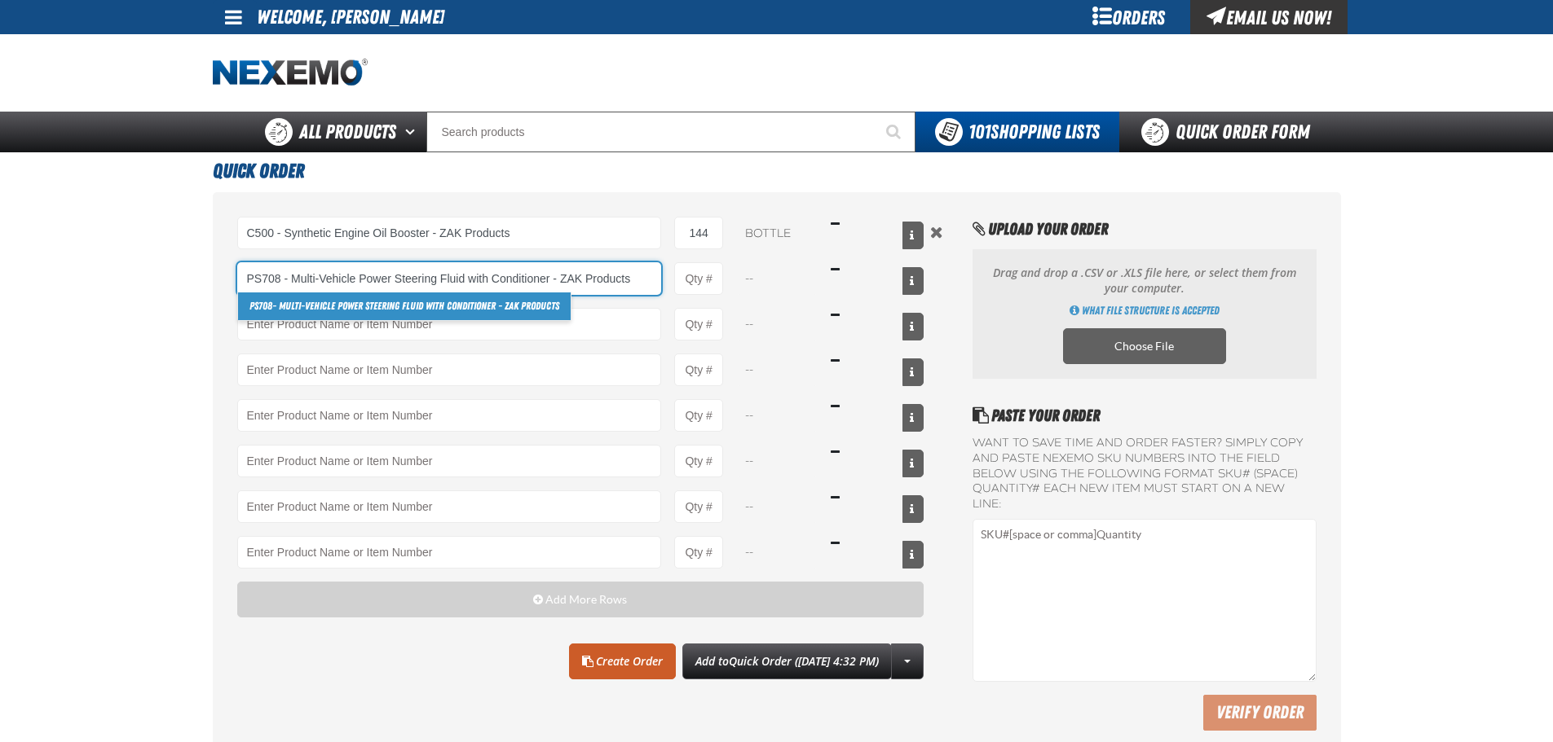
type input "PS708 - Multi-Vehicle Power Steering Fluid with Conditioner - ZAK Products"
type input "1"
select select "bottle"
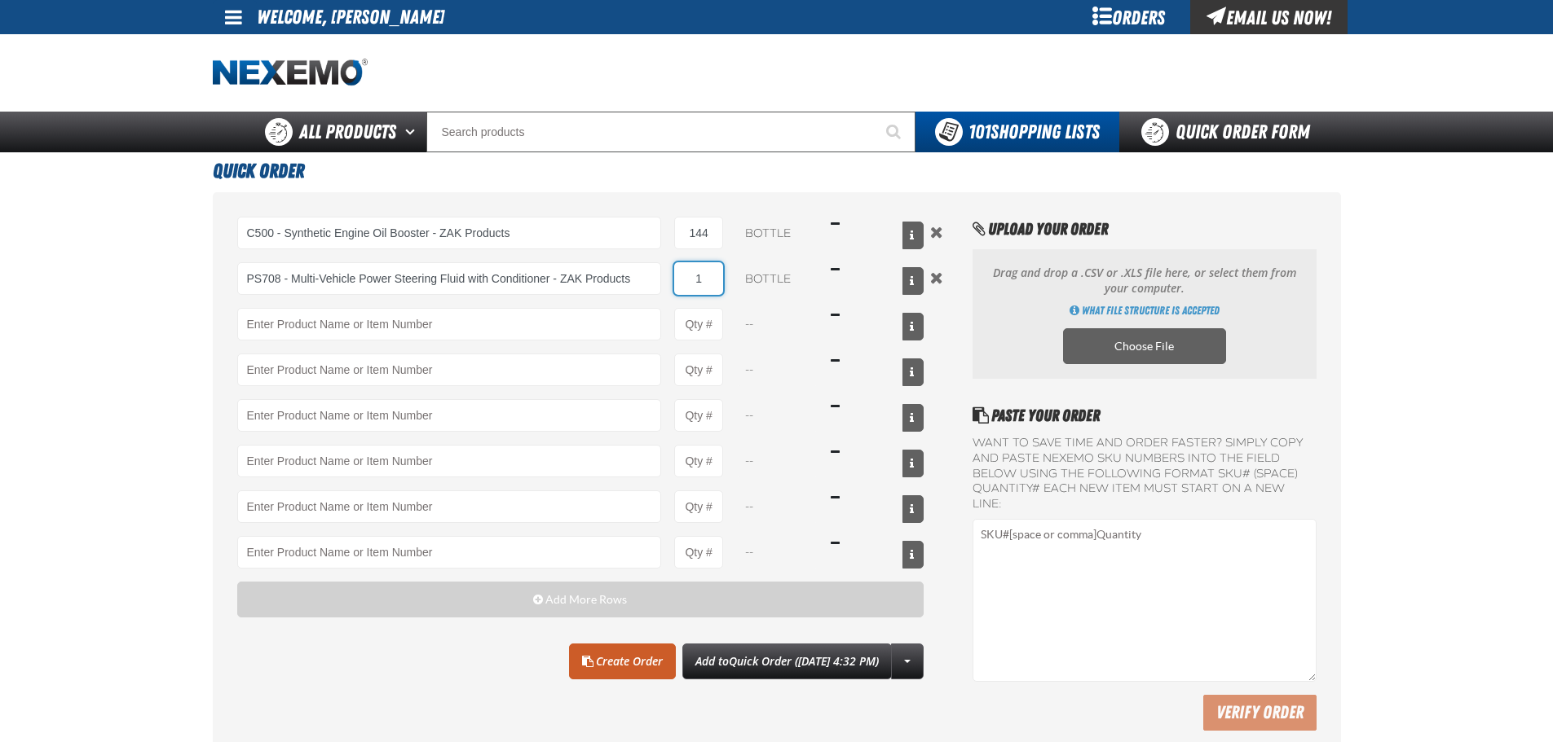
click at [715, 281] on input "1" at bounding box center [698, 278] width 49 height 33
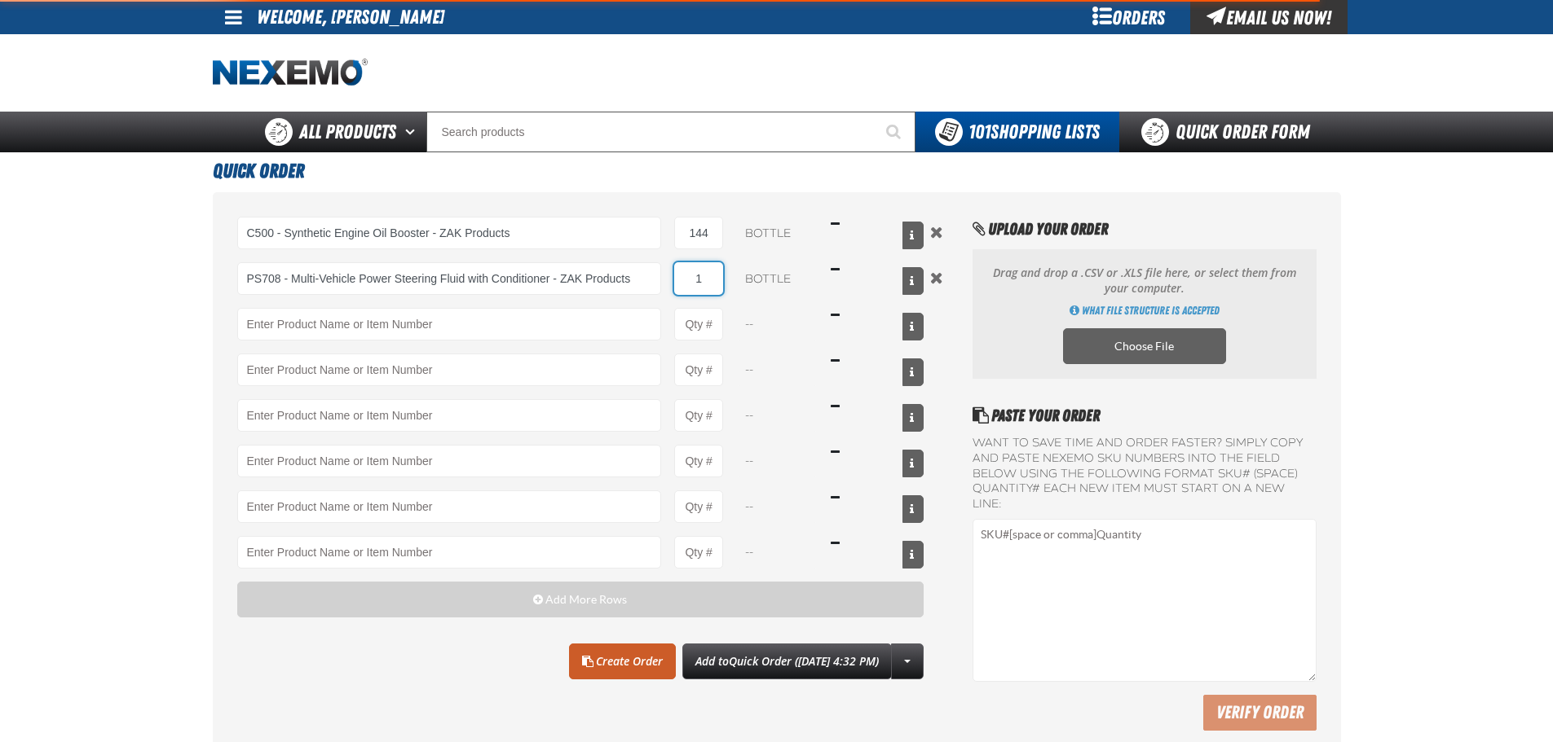
type input "PS708 - Multi-Vehicle Power Steering Fluid with Conditioner - ZAK Products"
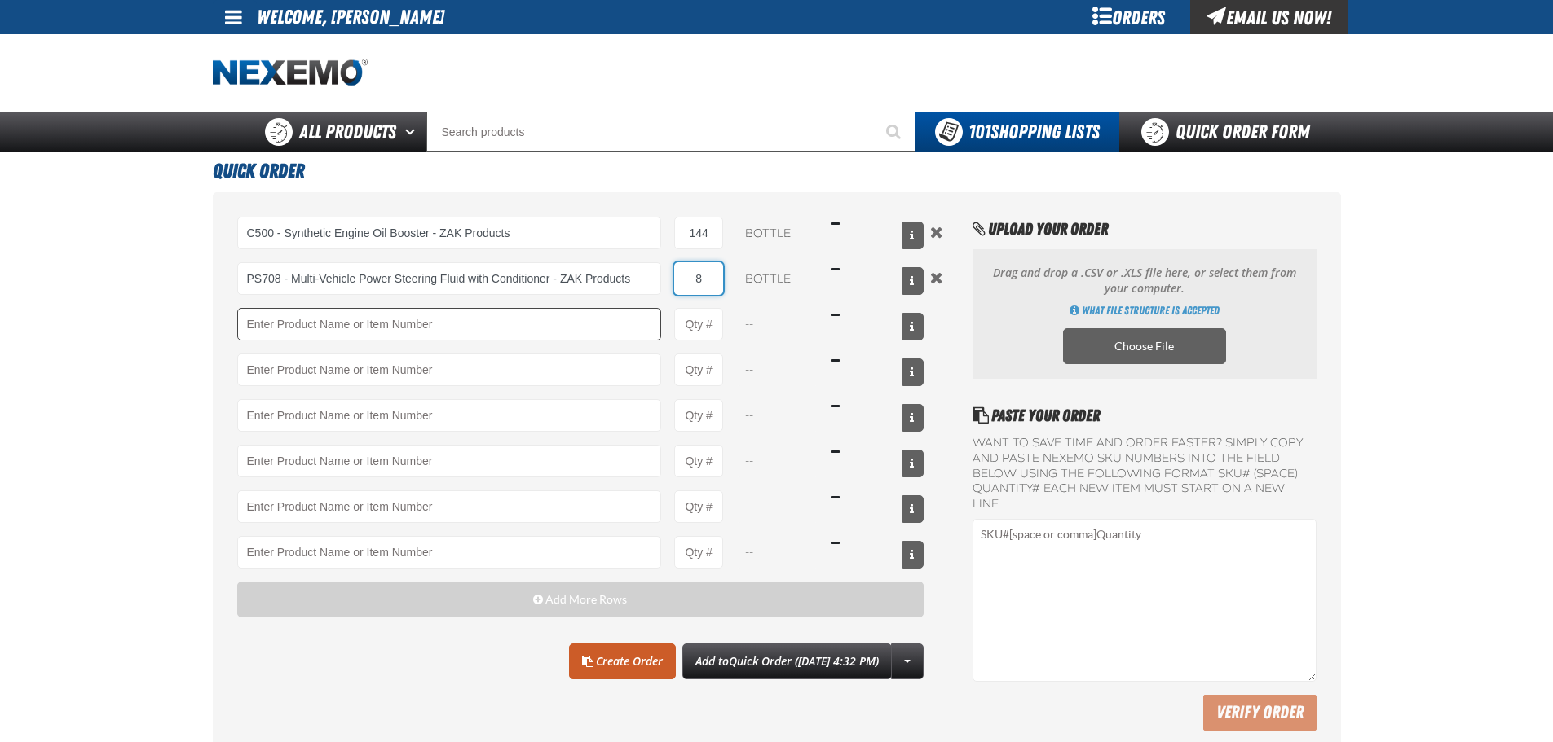
type input "8"
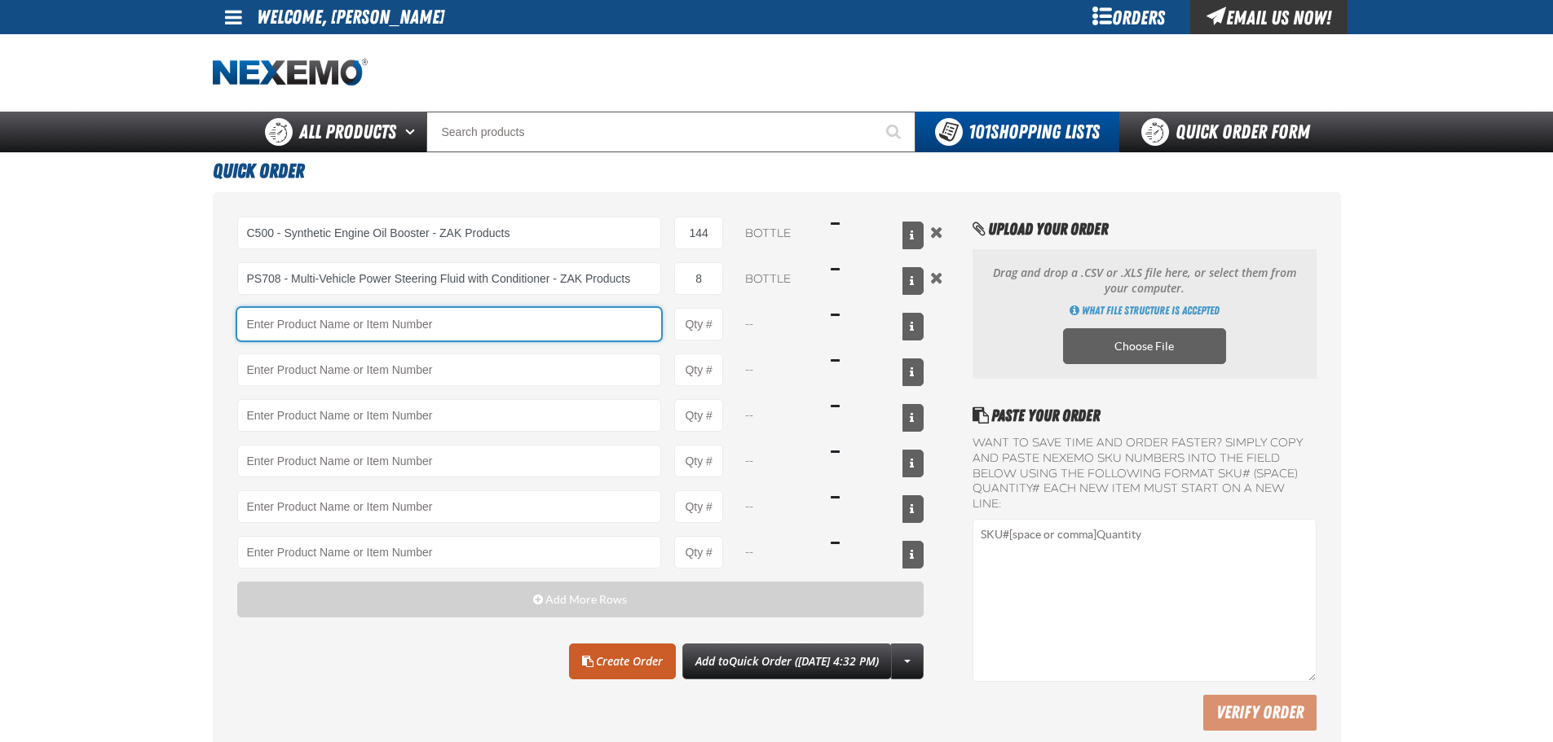
click at [394, 333] on input "Product" at bounding box center [449, 324] width 425 height 33
click at [386, 330] on input "Product" at bounding box center [449, 324] width 425 height 33
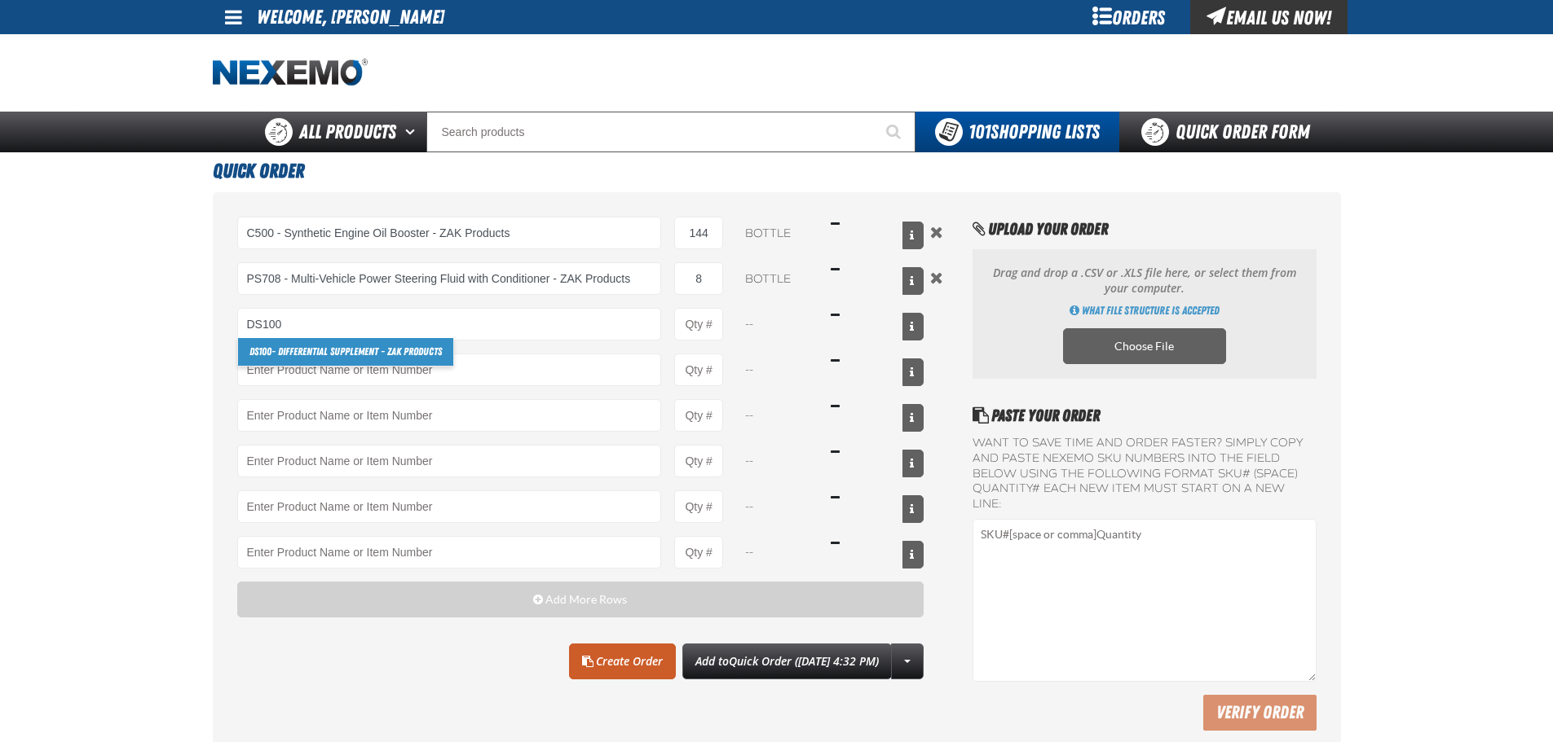
click at [359, 350] on link "DS100 - Differential Supplement - ZAK Products" at bounding box center [345, 352] width 215 height 28
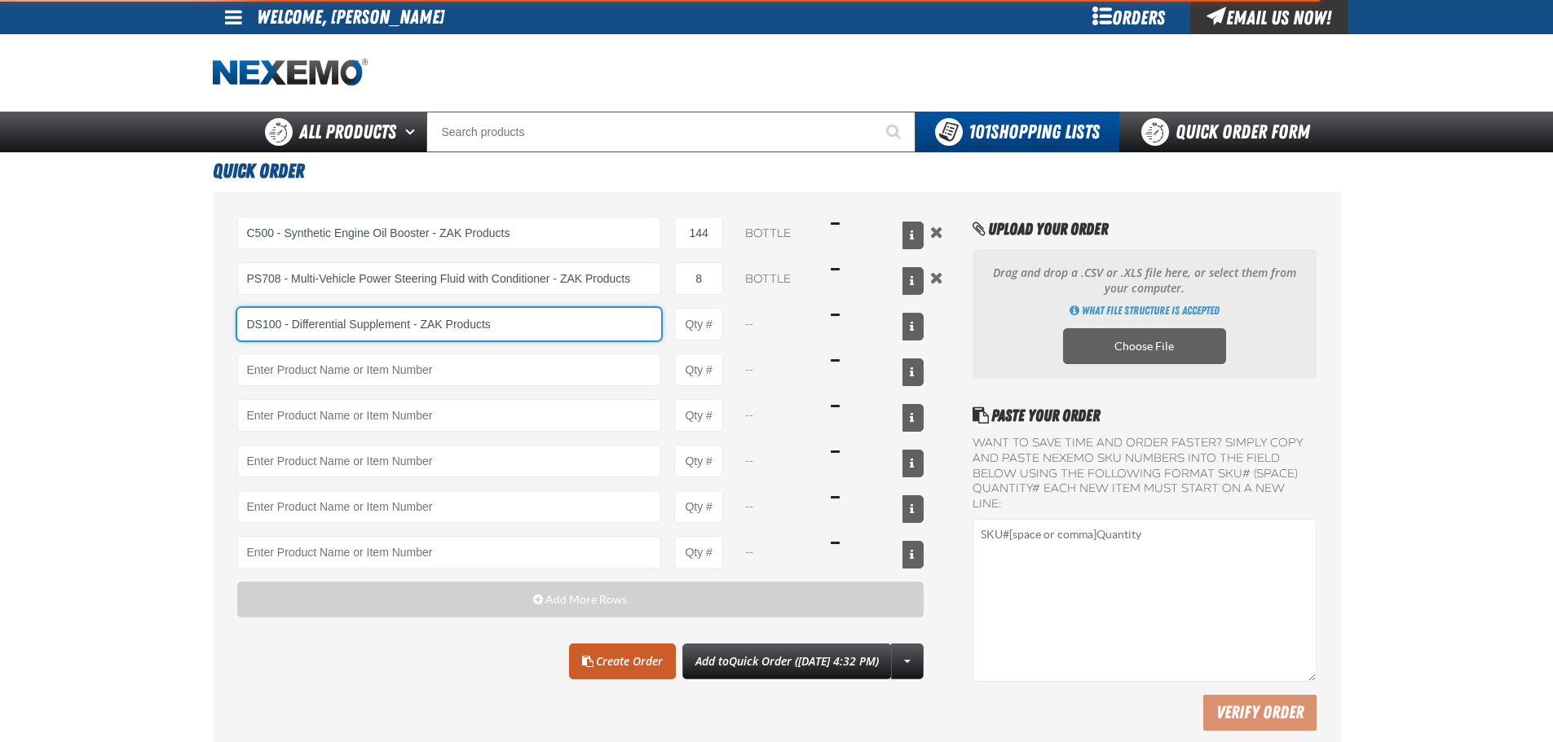
type input "DS100 - Differential Supplement - ZAK Products"
type input "1"
select select "bottle"
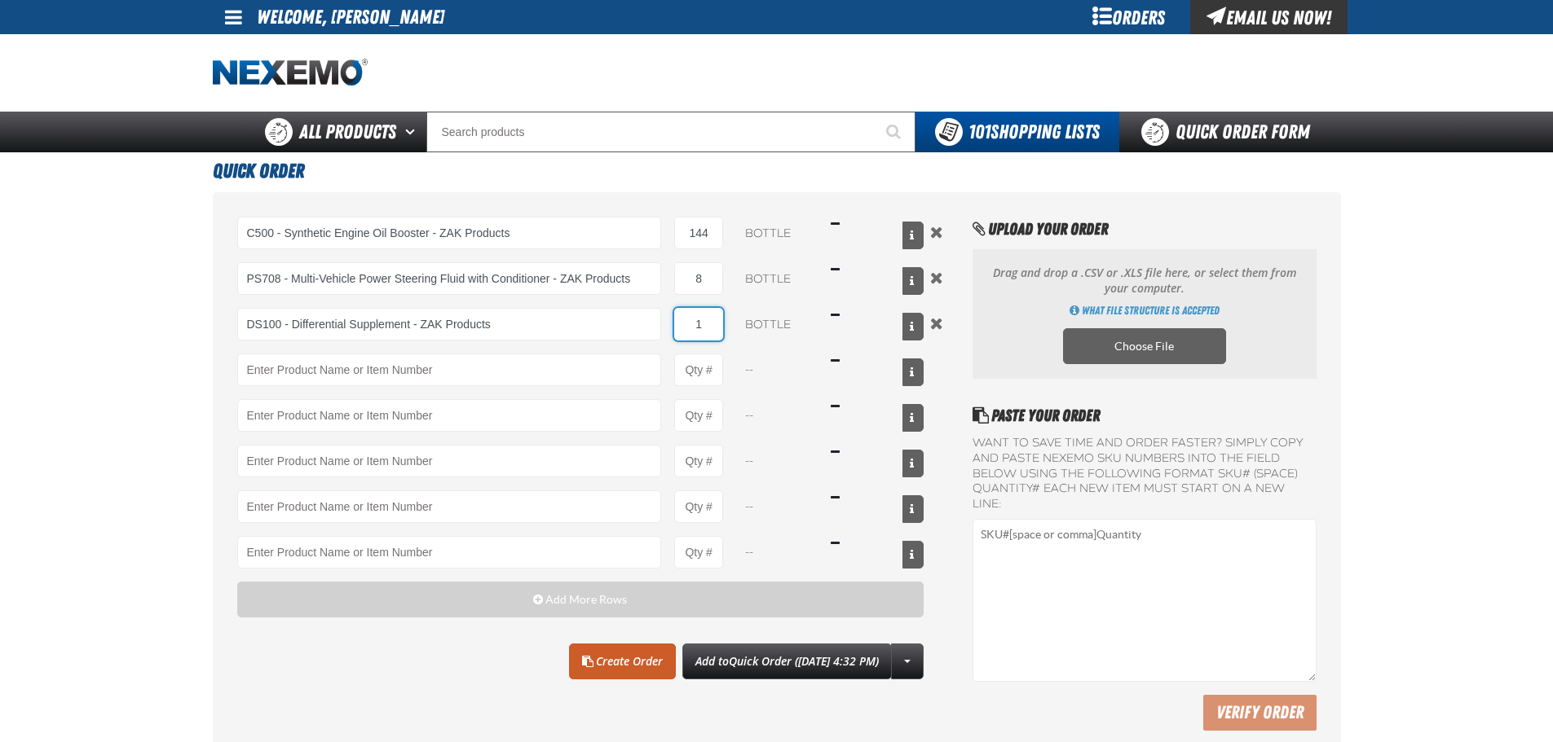
click at [700, 323] on input "1" at bounding box center [698, 324] width 49 height 33
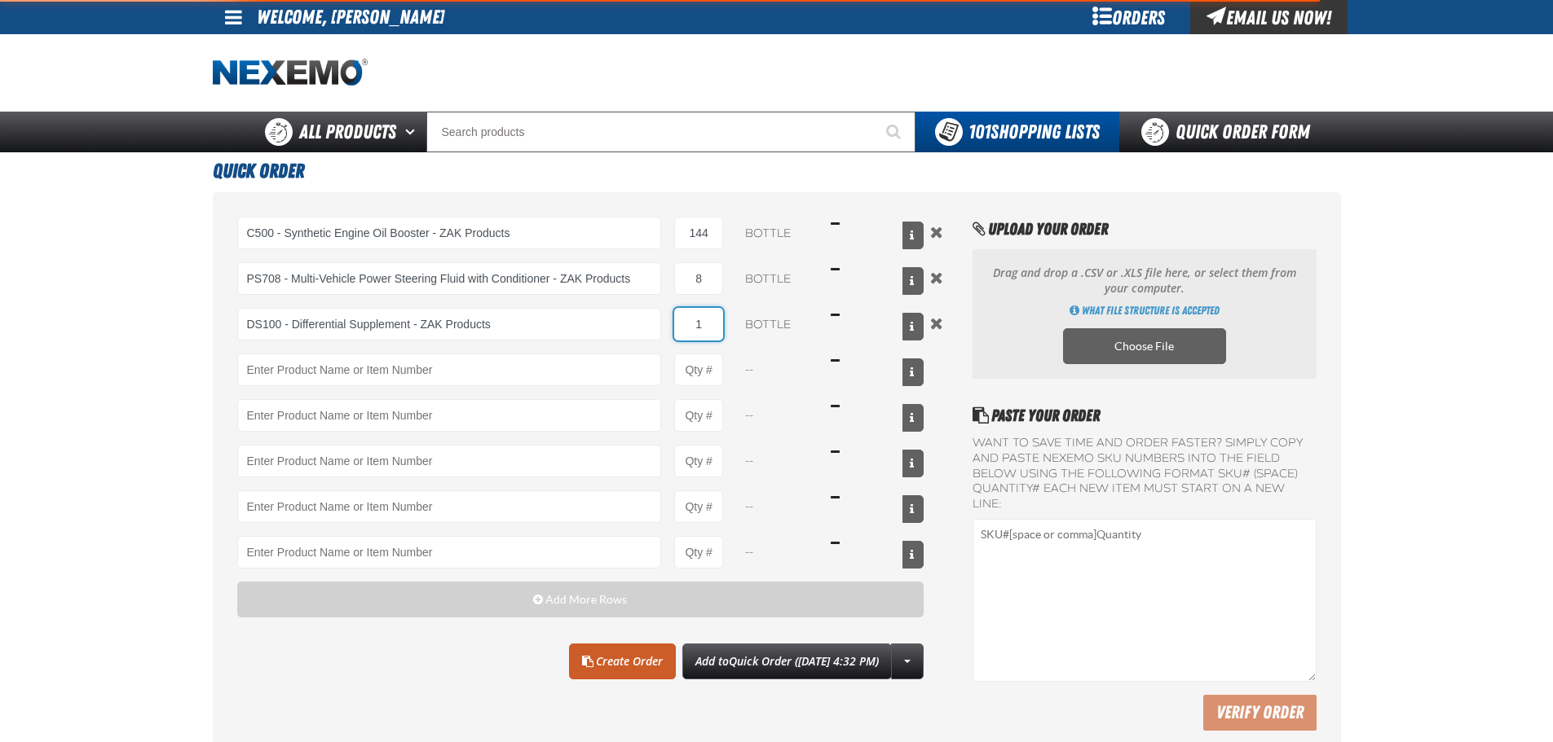
type input "DS100 - Differential Supplement - ZAK Products"
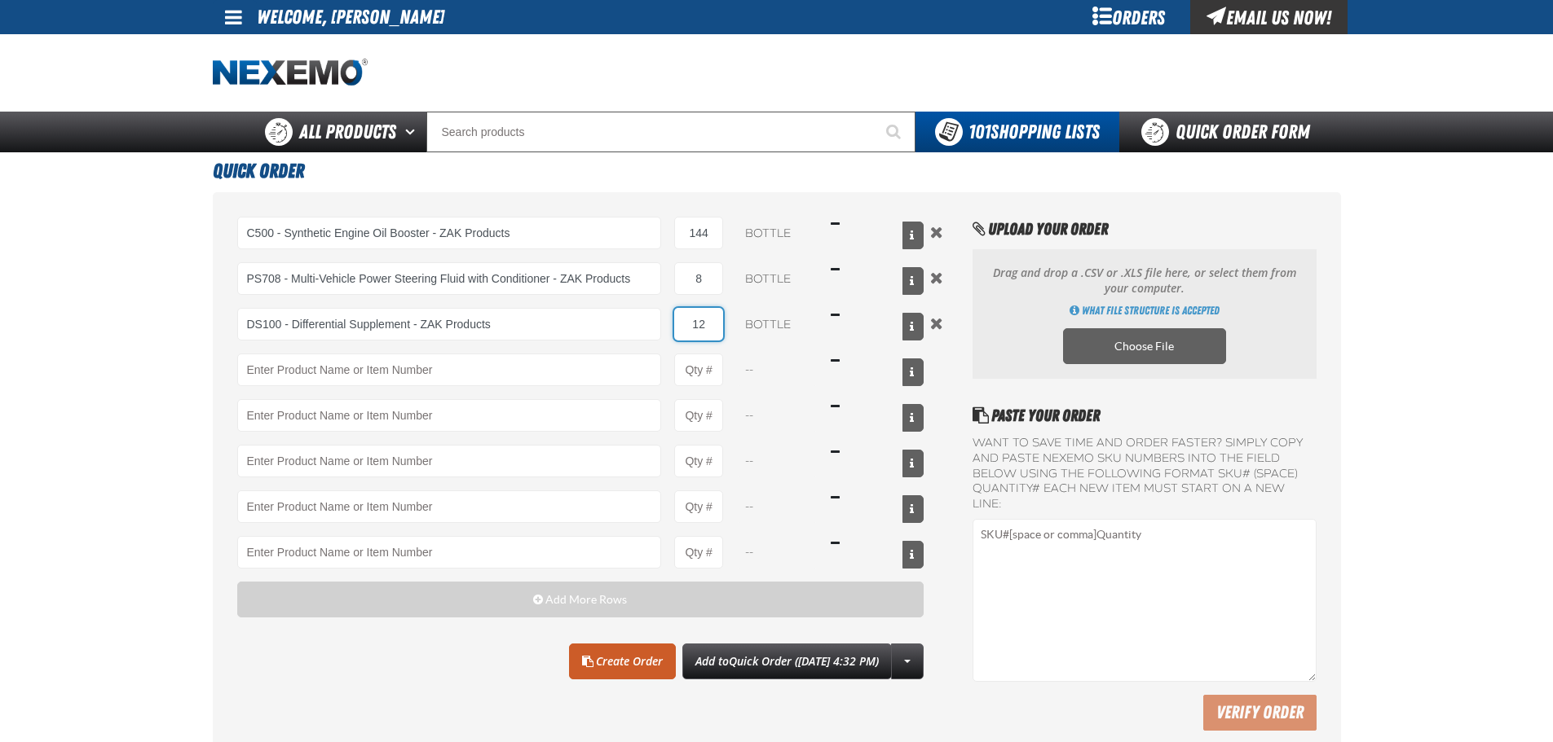
type input "12"
click at [154, 369] on main "Quick Order C500 - Synthetic Engine Oil Booster - ZAK Products C500 - Synthetic…" at bounding box center [776, 457] width 1553 height 611
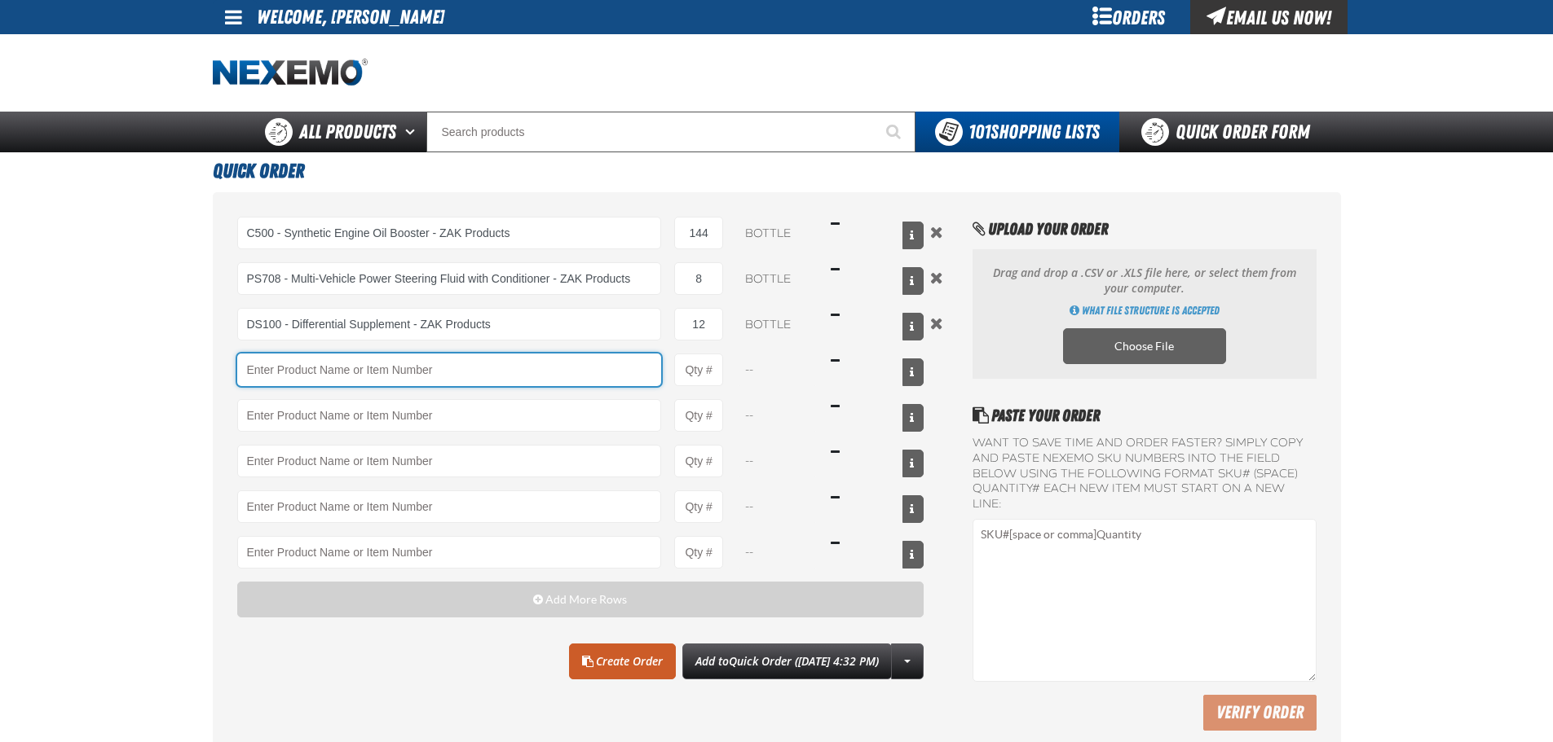
click at [378, 371] on input "Product" at bounding box center [449, 370] width 425 height 33
type input "B"
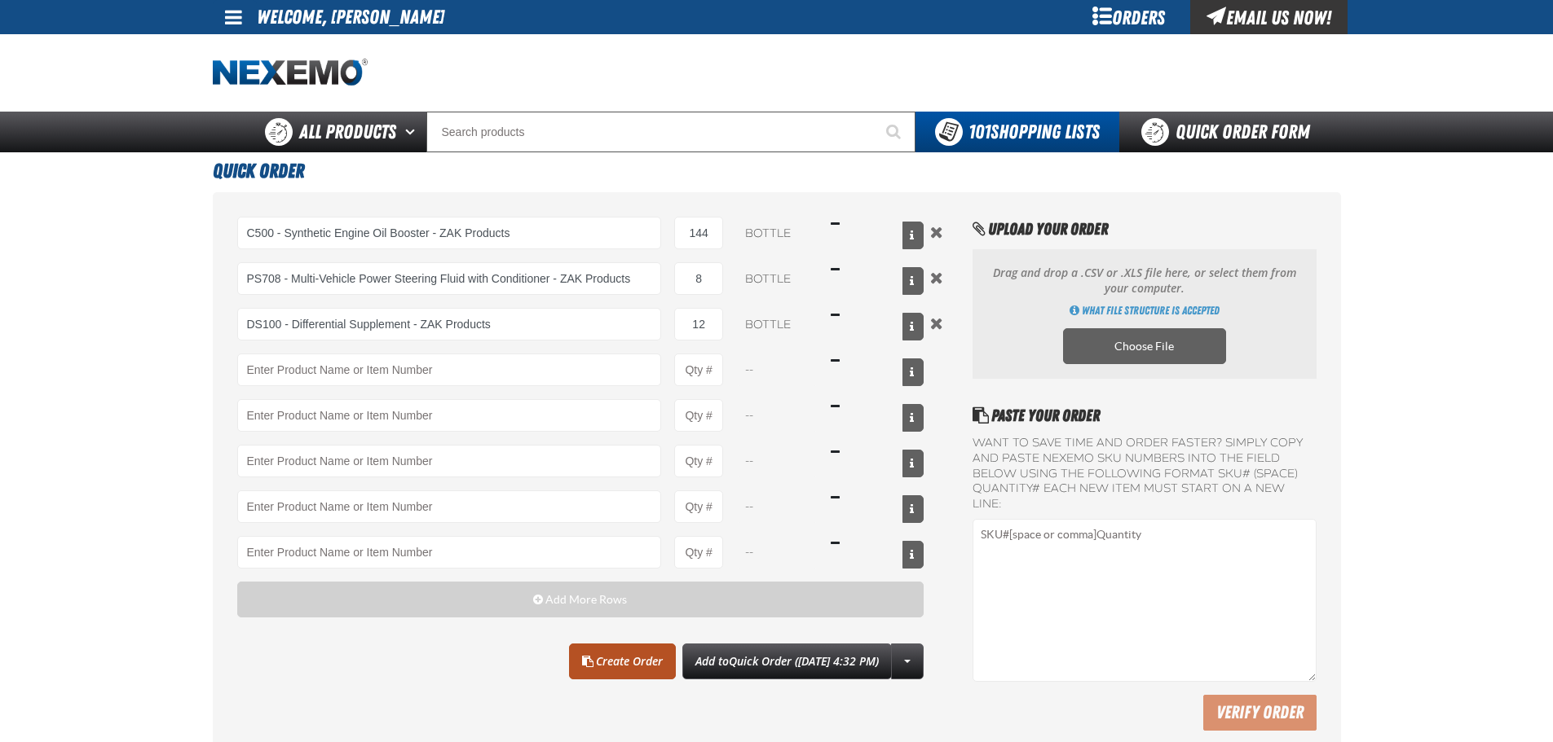
click at [624, 669] on link "Create Order" at bounding box center [622, 662] width 107 height 36
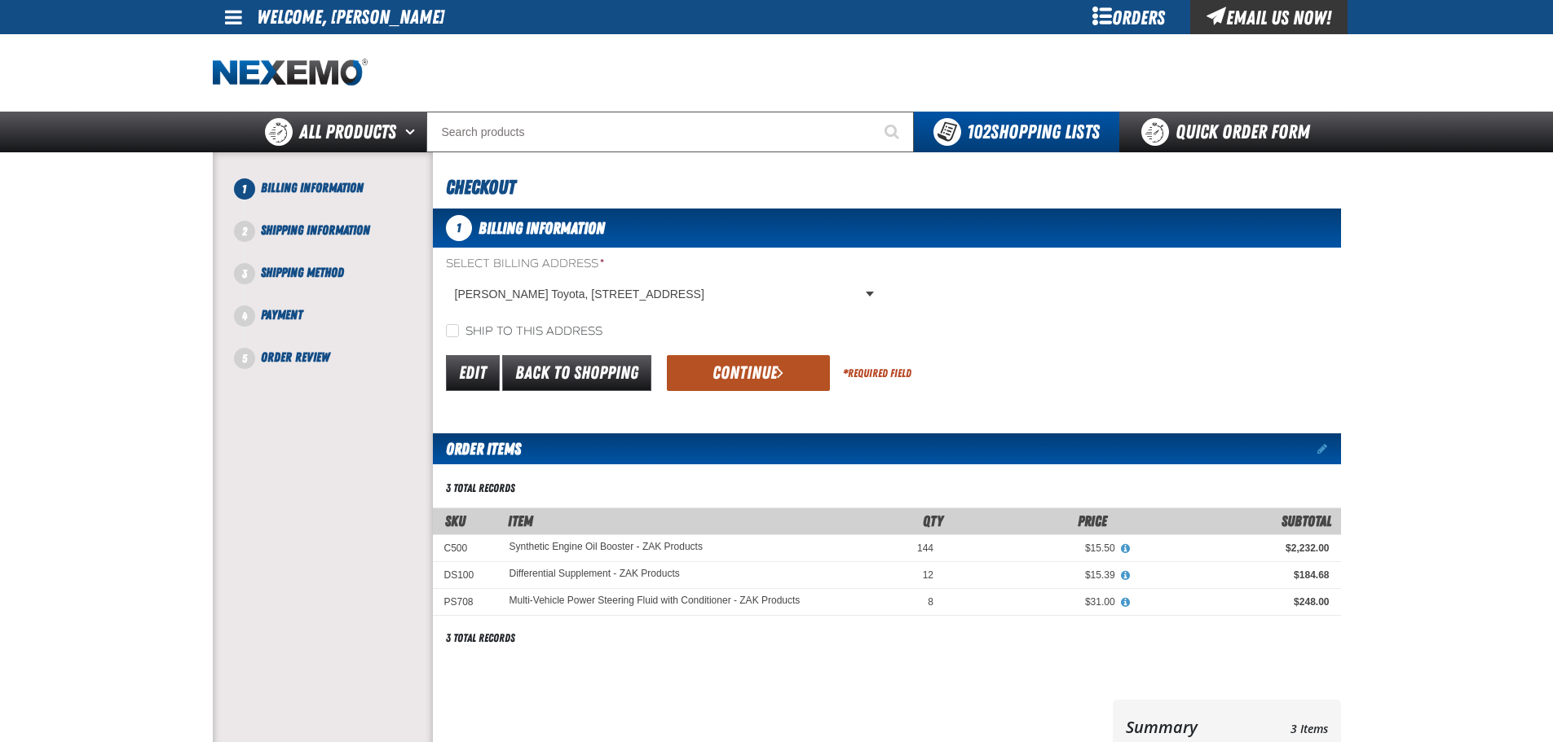
click at [741, 379] on button "Continue" at bounding box center [748, 373] width 163 height 36
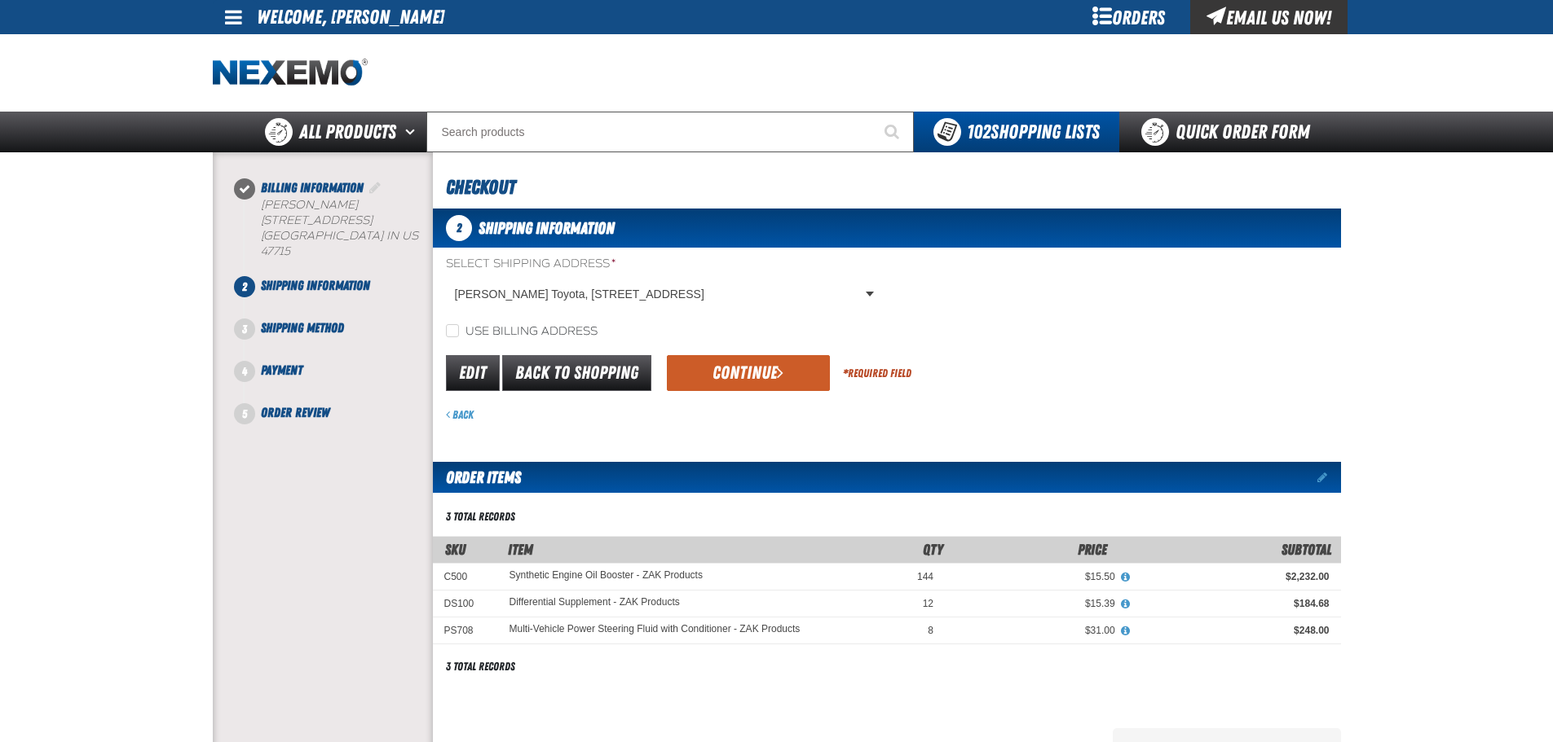
click at [741, 379] on button "Continue" at bounding box center [748, 373] width 163 height 36
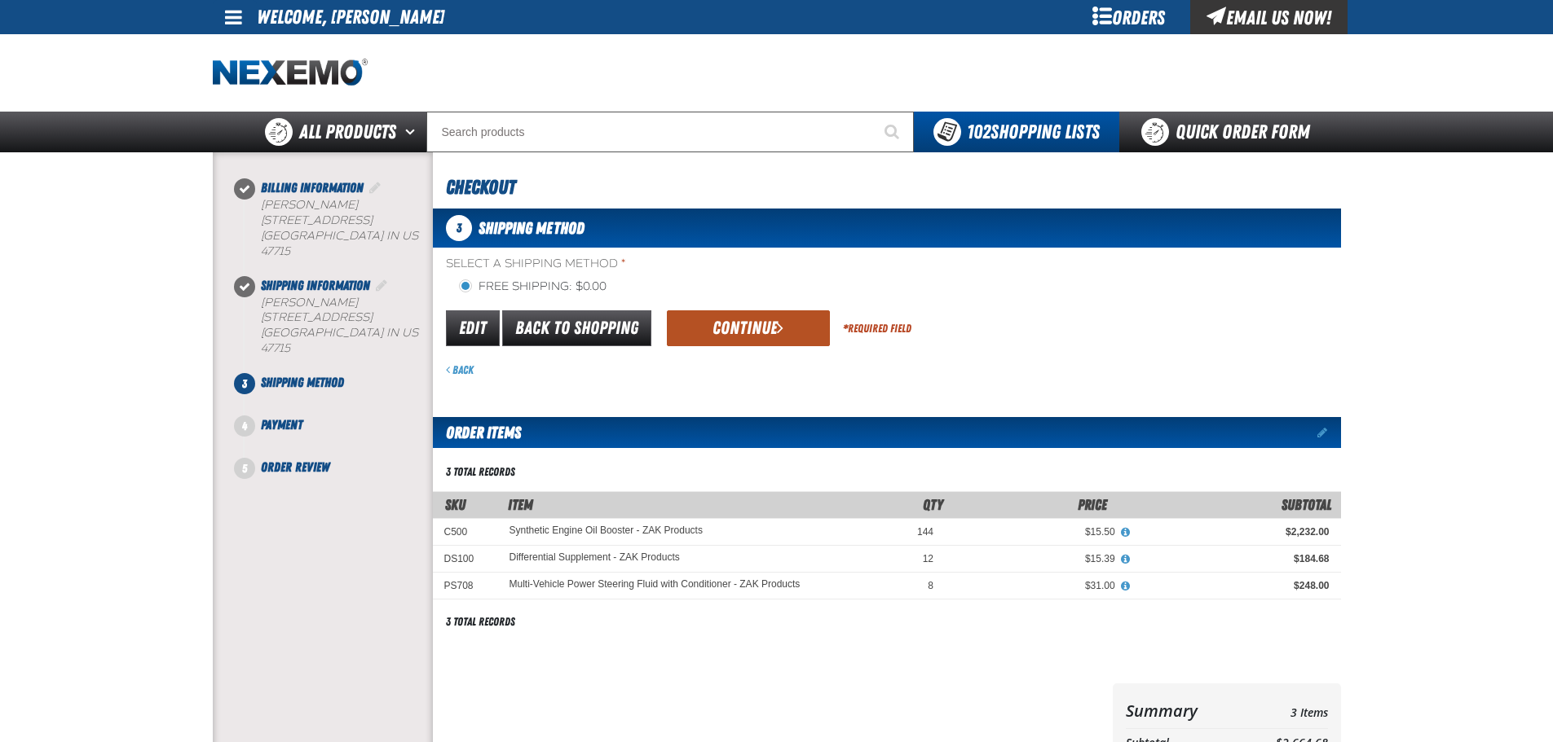
click at [749, 333] on button "Continue" at bounding box center [748, 329] width 163 height 36
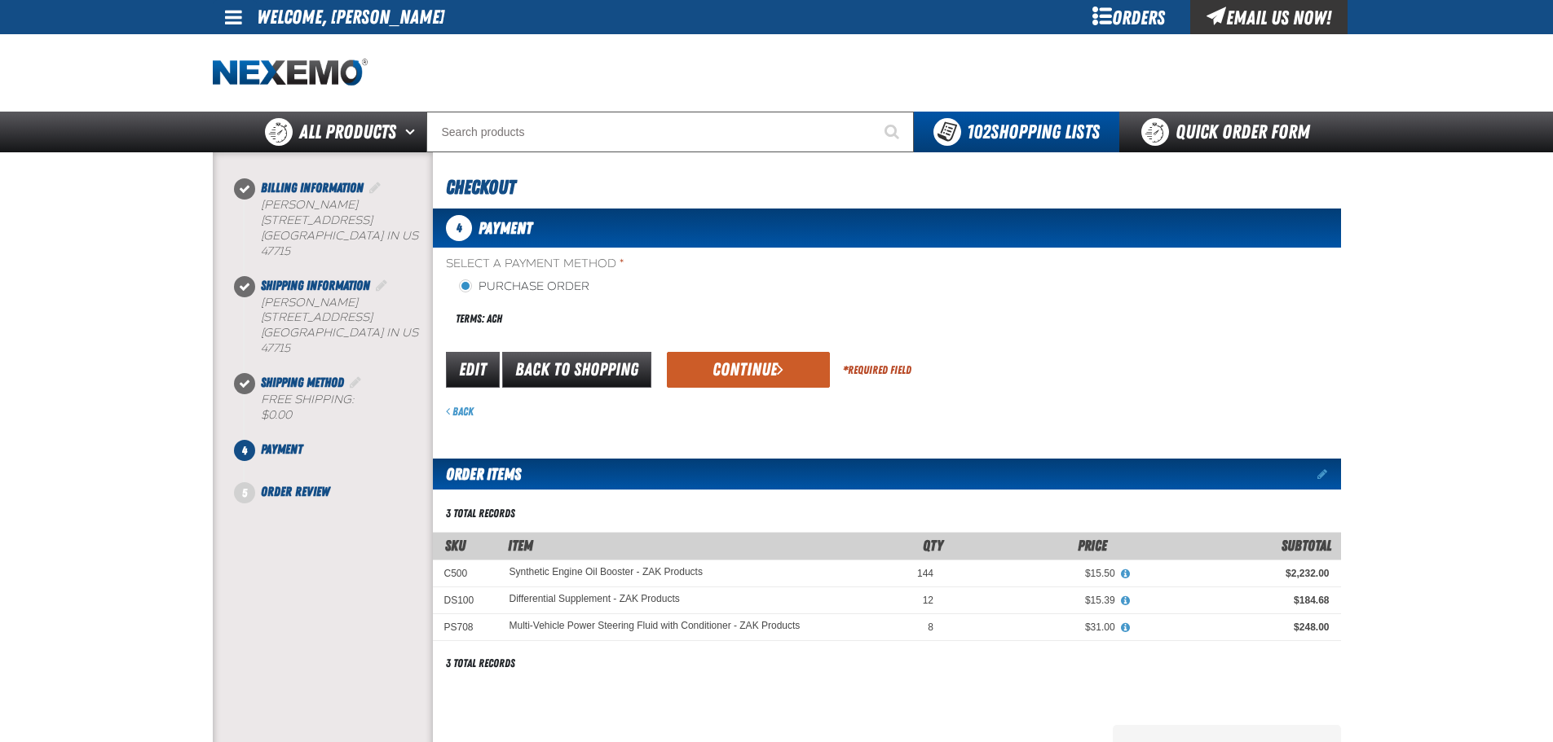
click at [729, 368] on button "Continue" at bounding box center [748, 370] width 163 height 36
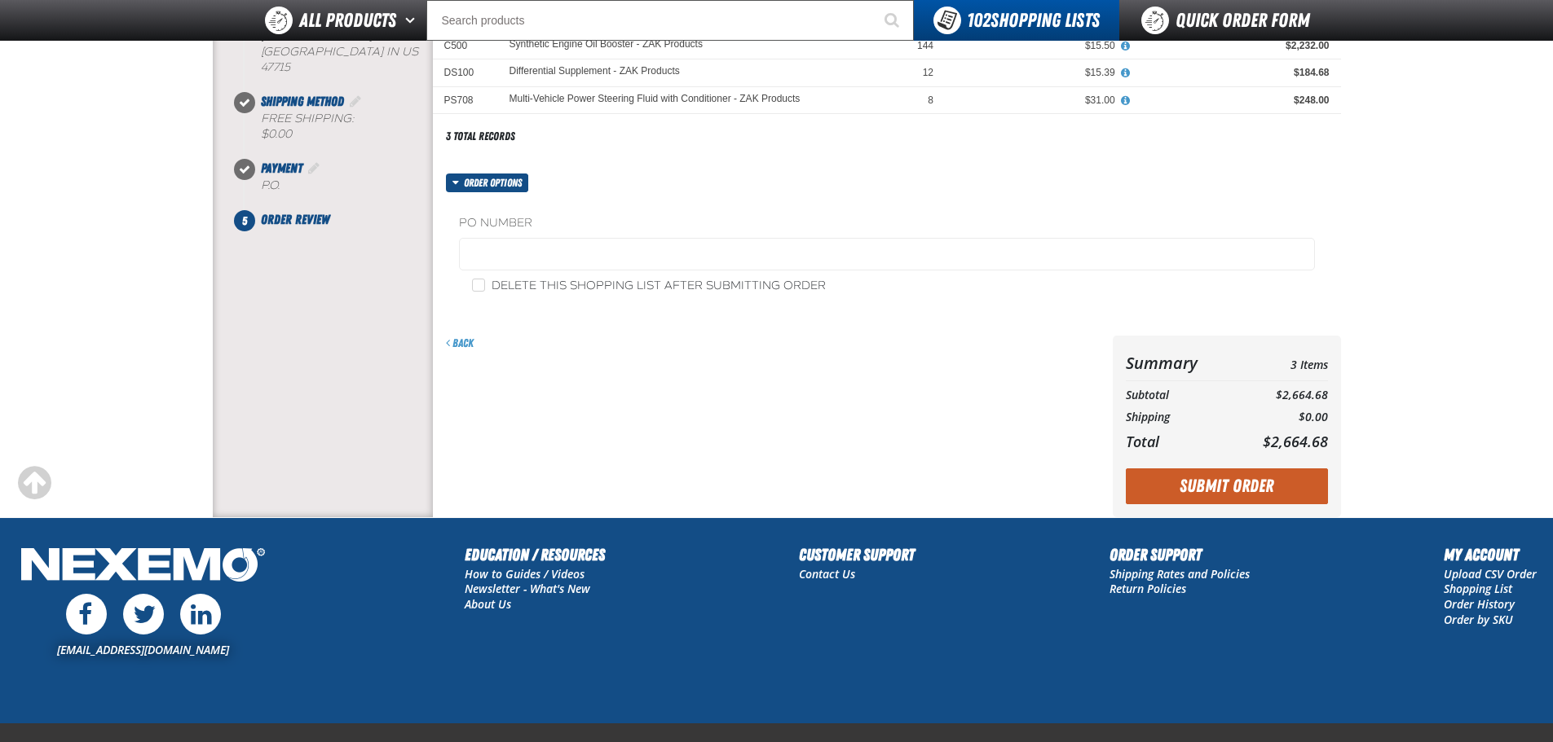
scroll to position [163, 0]
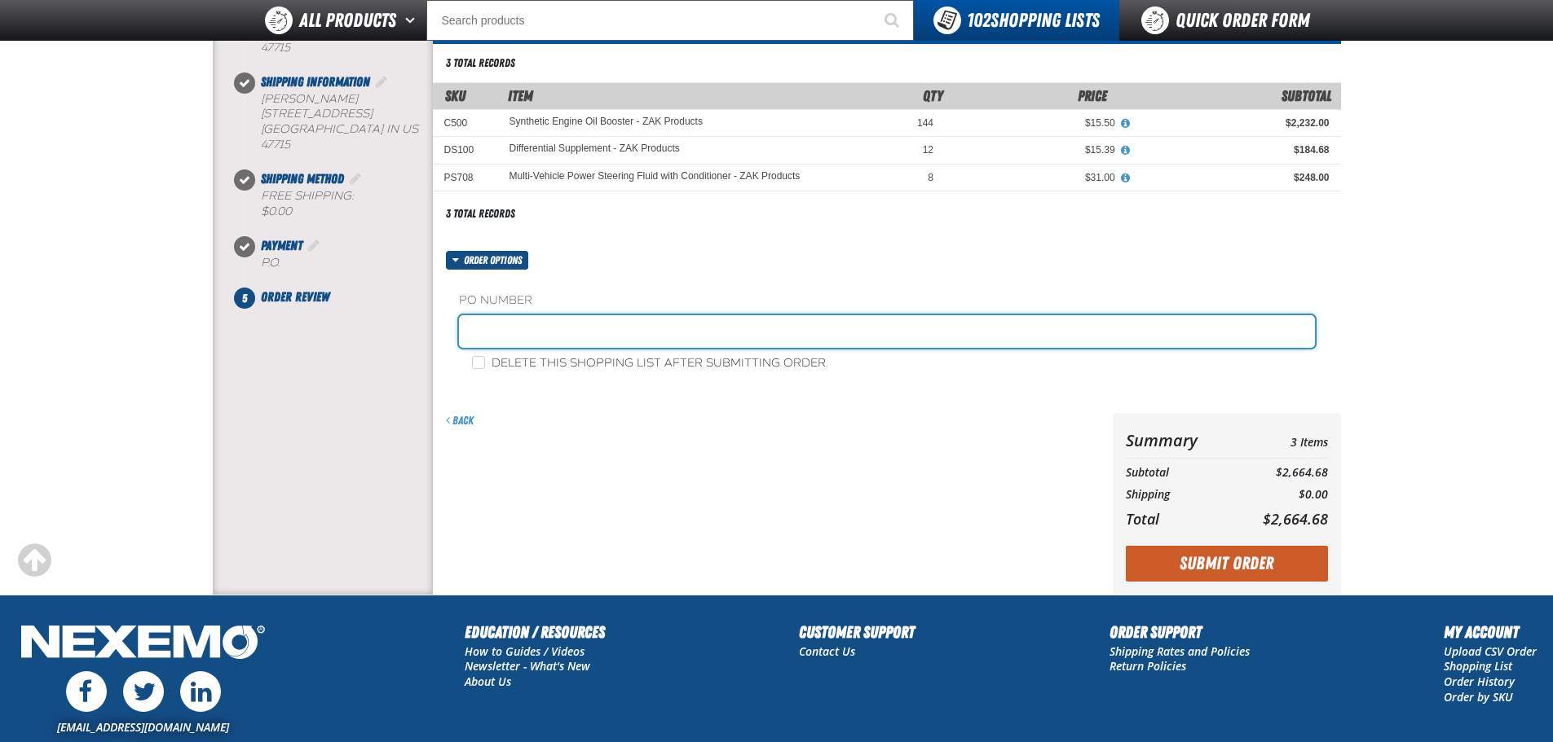
click at [617, 338] on input "text" at bounding box center [887, 331] width 856 height 33
type input "114010 TOYOTA PARTS 8-20-25"
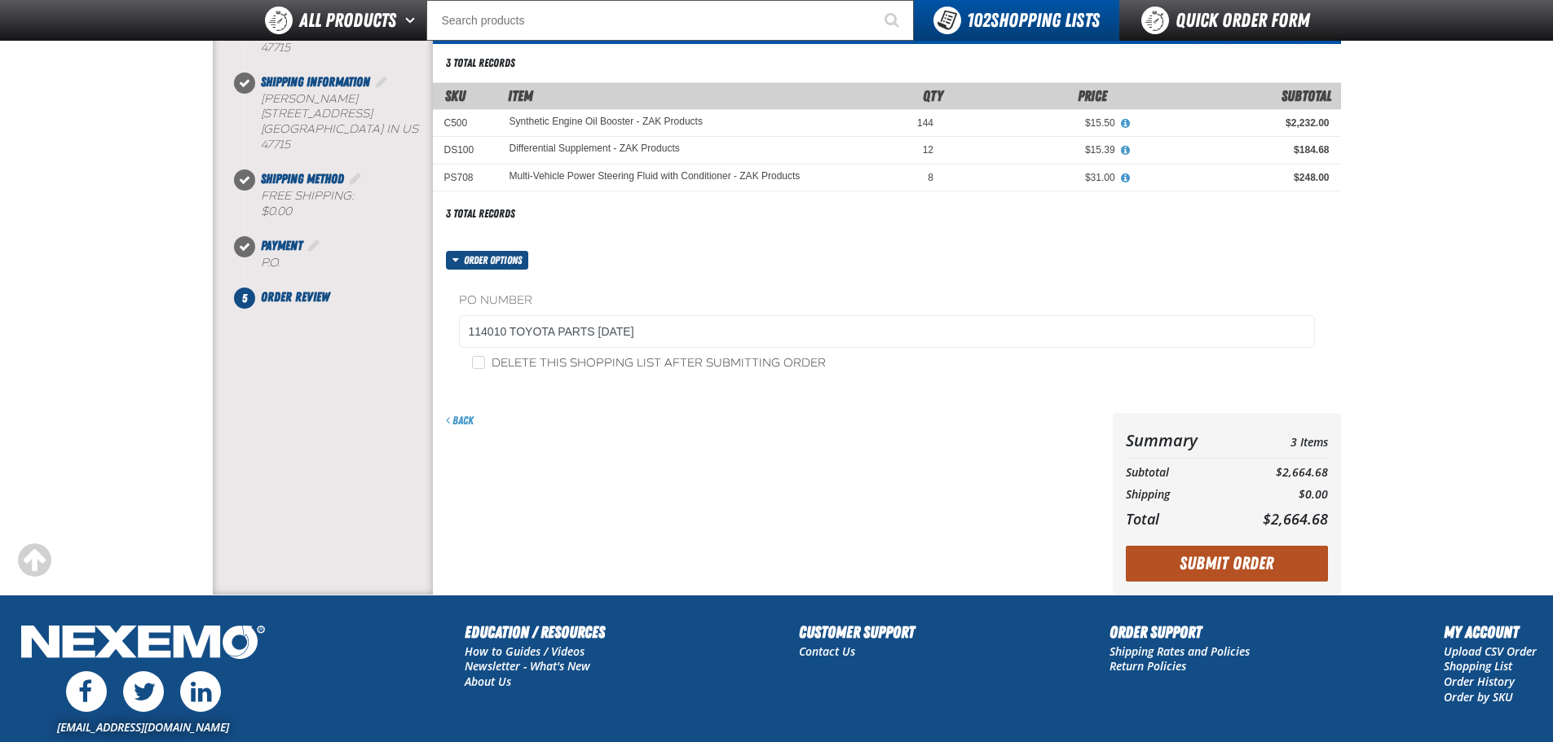
click at [1223, 556] on button "Submit Order" at bounding box center [1227, 564] width 202 height 36
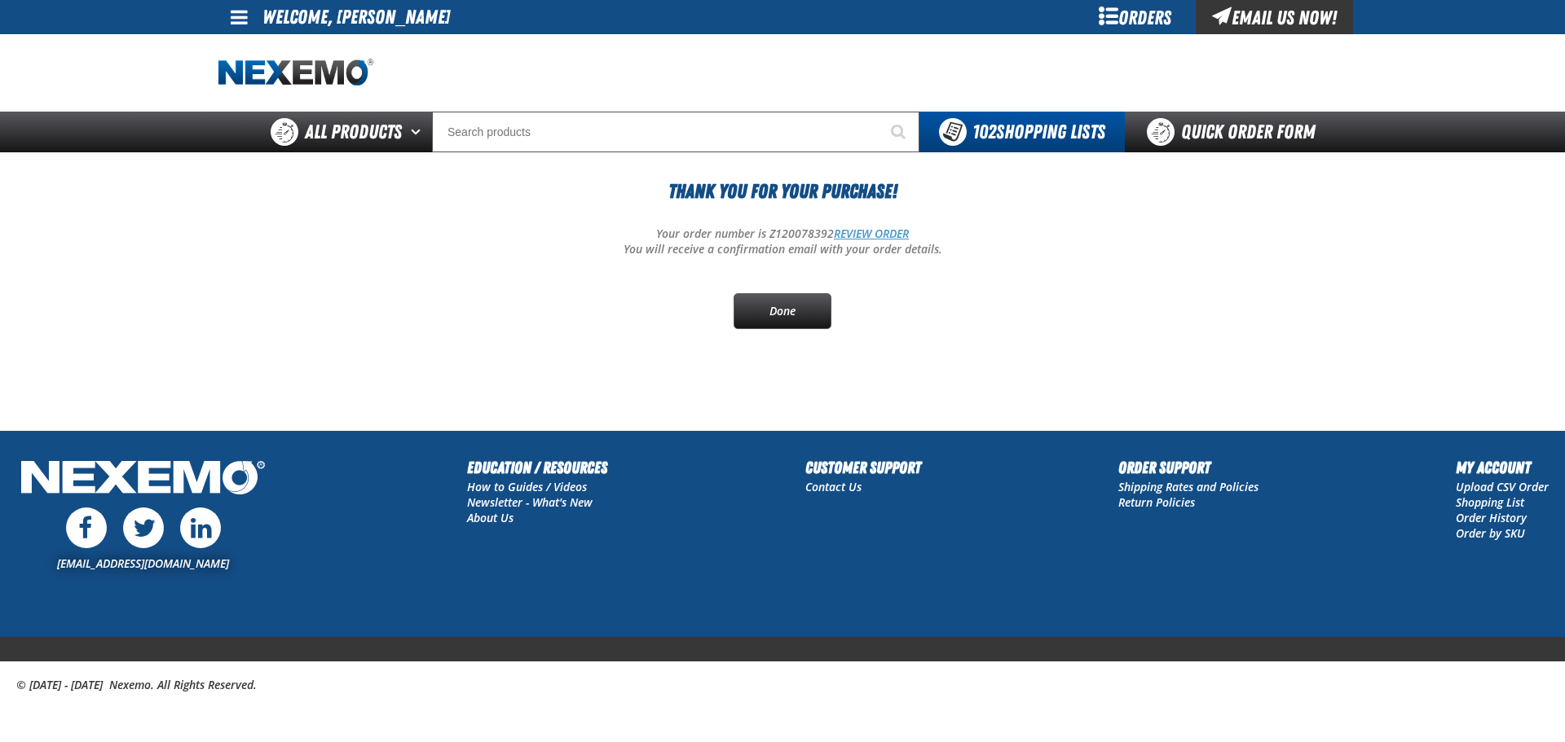
click at [874, 231] on link "REVIEW ORDER" at bounding box center [871, 233] width 75 height 15
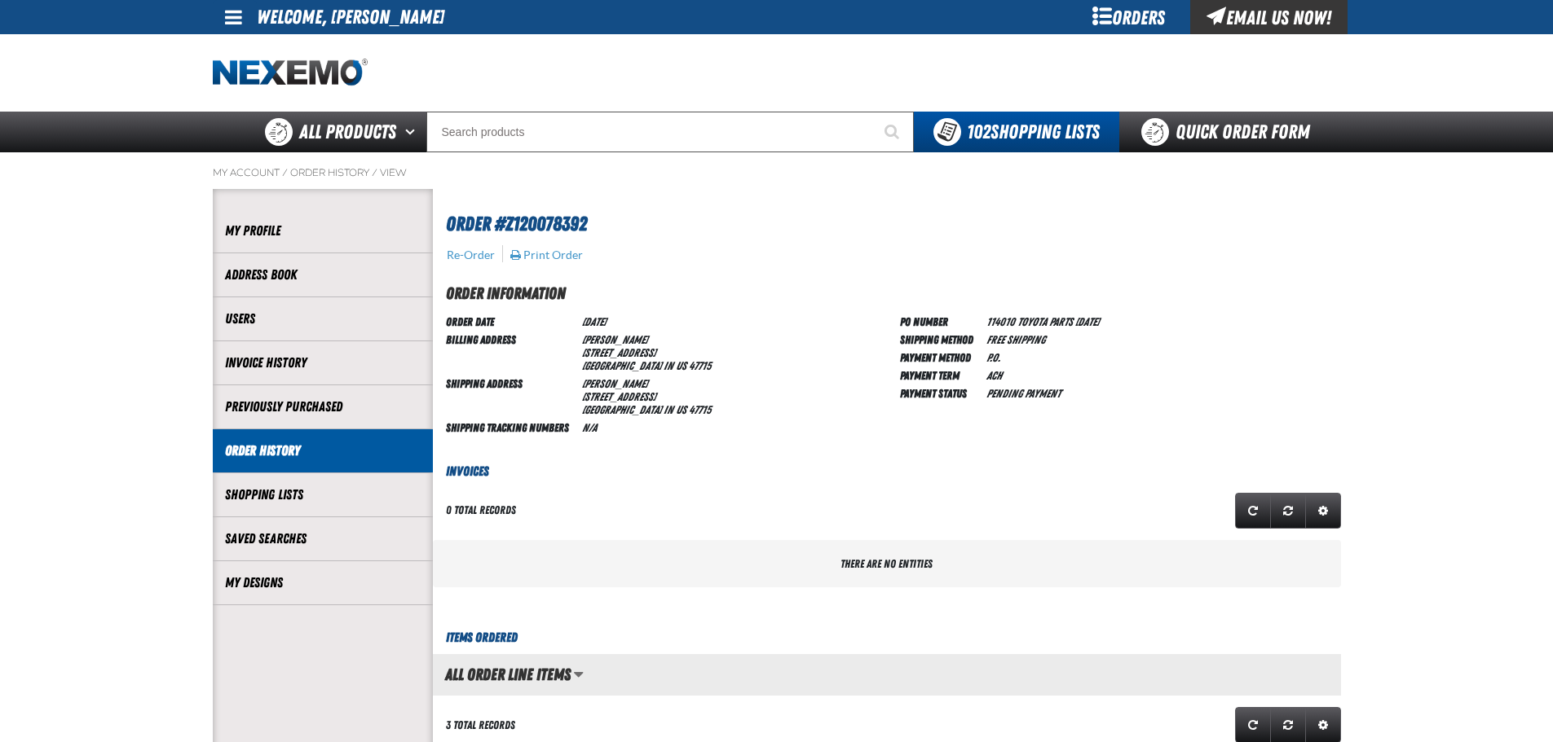
scroll to position [1, 1]
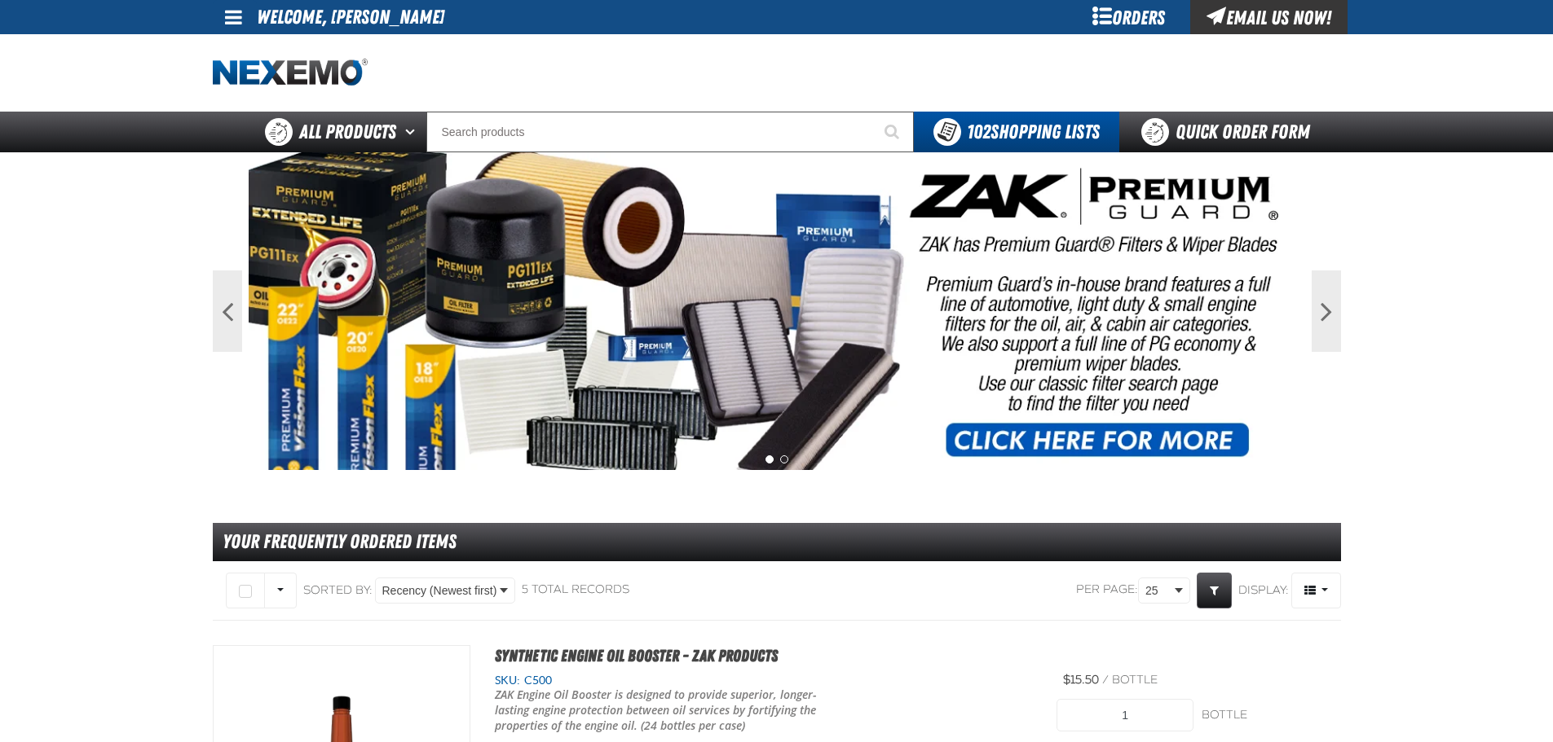
click at [1148, 21] on div "Orders" at bounding box center [1129, 17] width 122 height 34
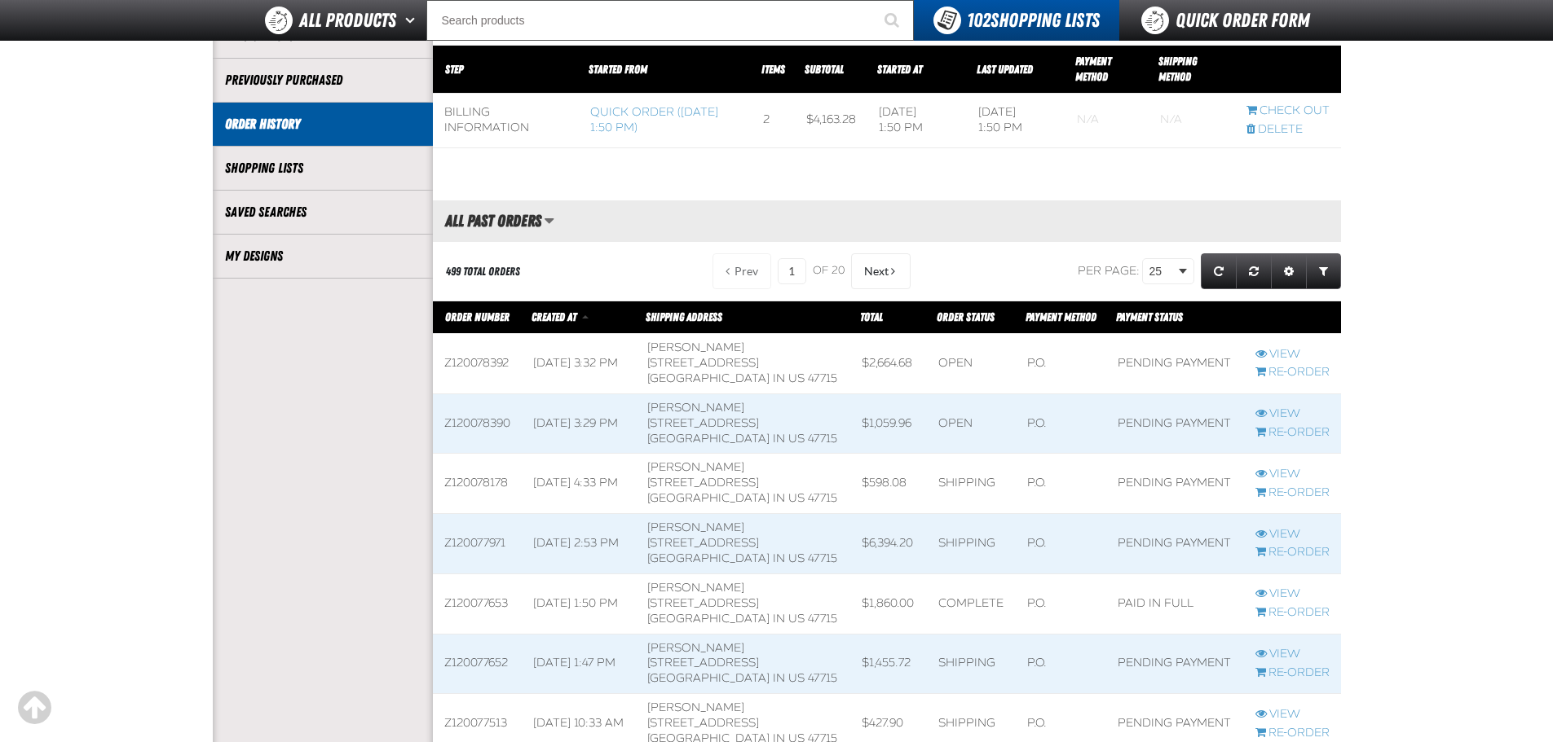
scroll to position [326, 0]
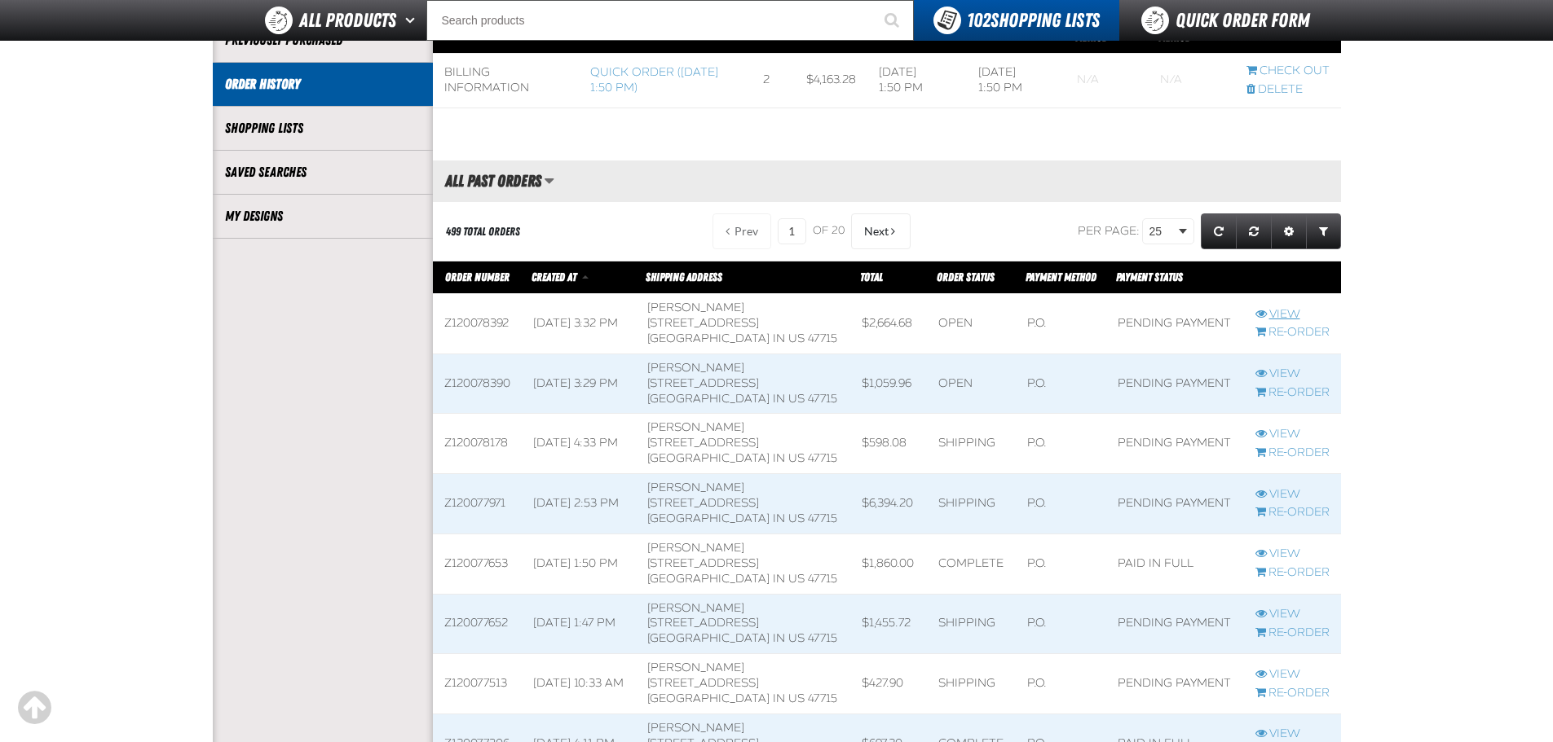
click at [1288, 312] on link "View" at bounding box center [1292, 314] width 74 height 15
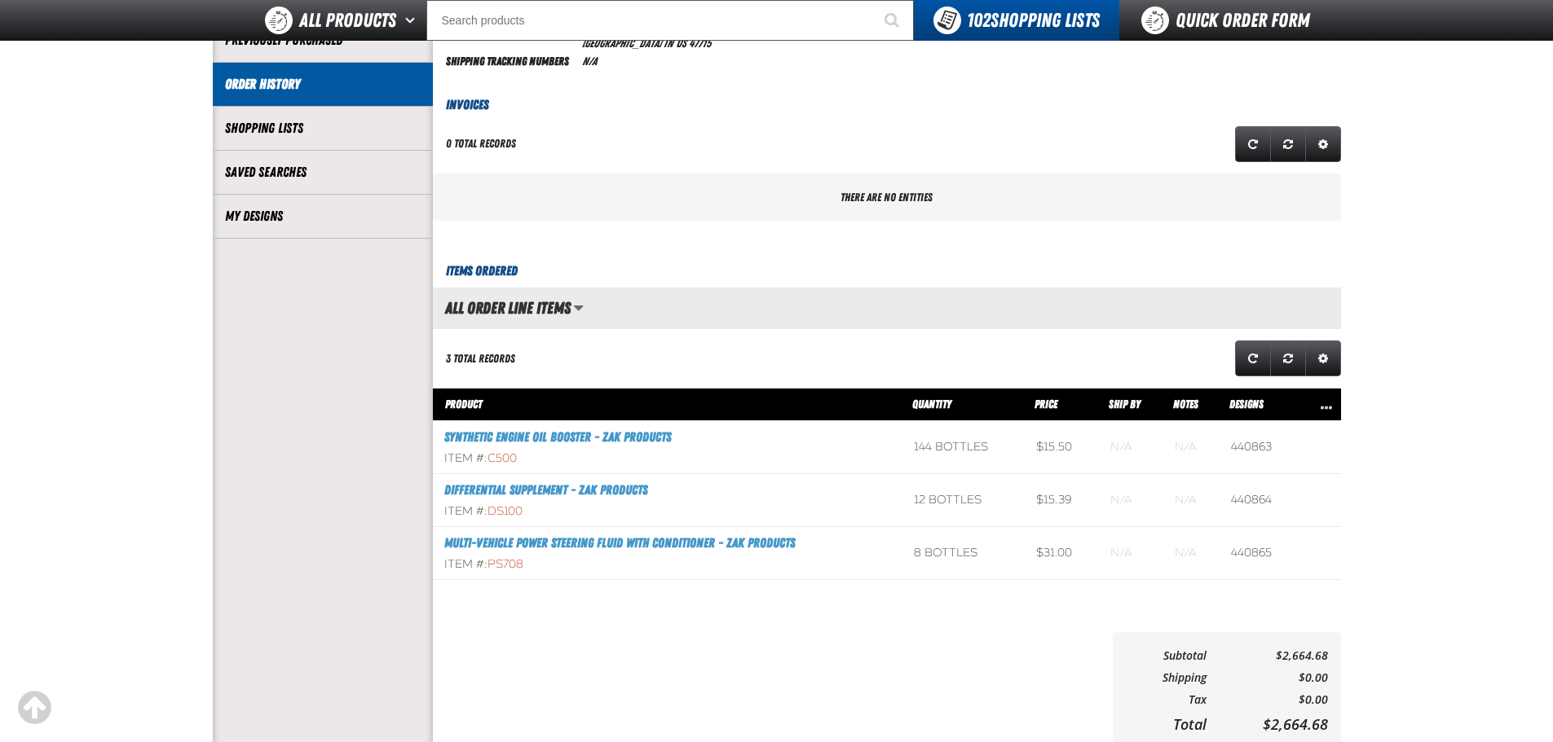
scroll to position [1, 1]
